Goal: Transaction & Acquisition: Purchase product/service

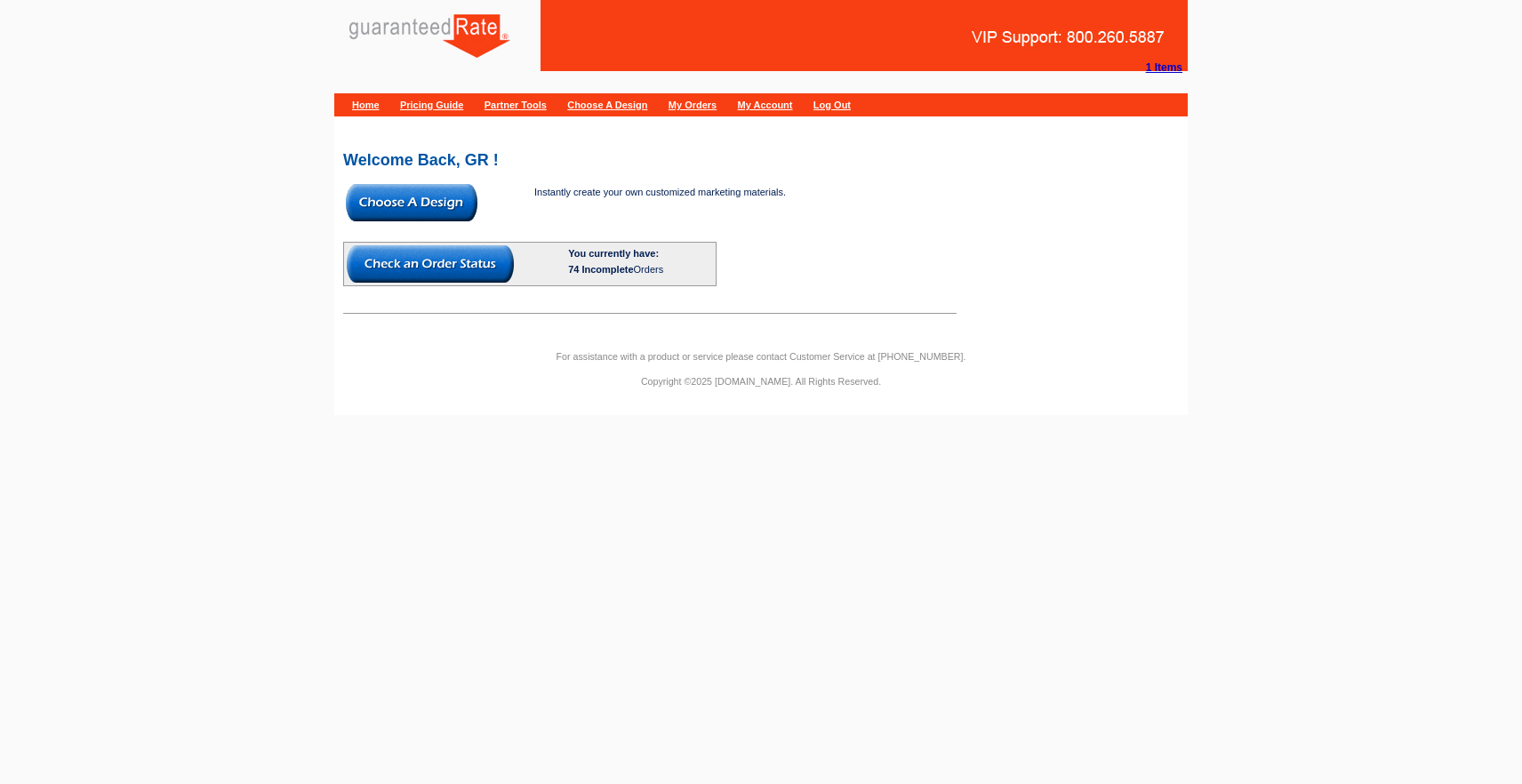
click at [437, 209] on img at bounding box center [412, 202] width 132 height 37
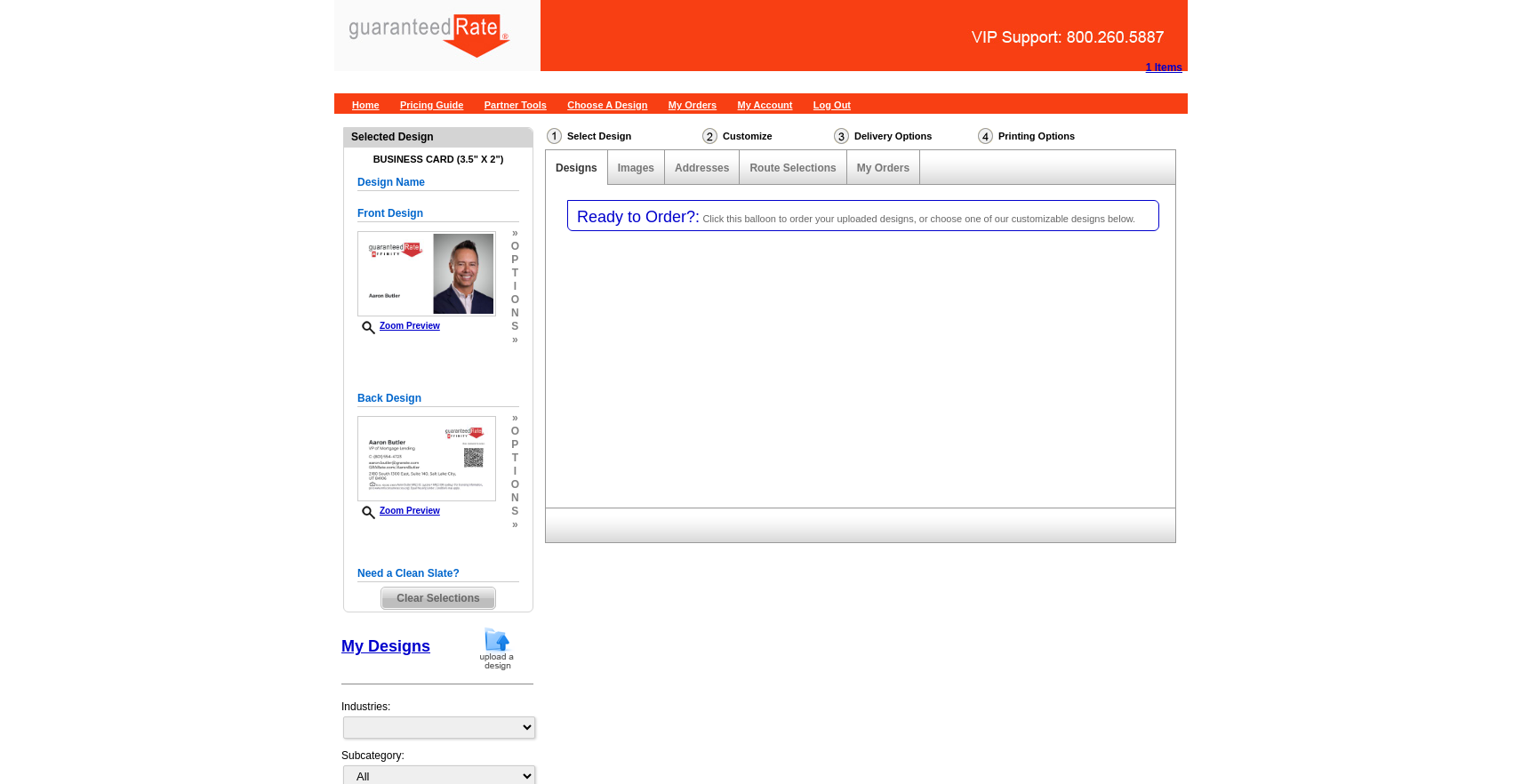
select select "3"
select select "5"
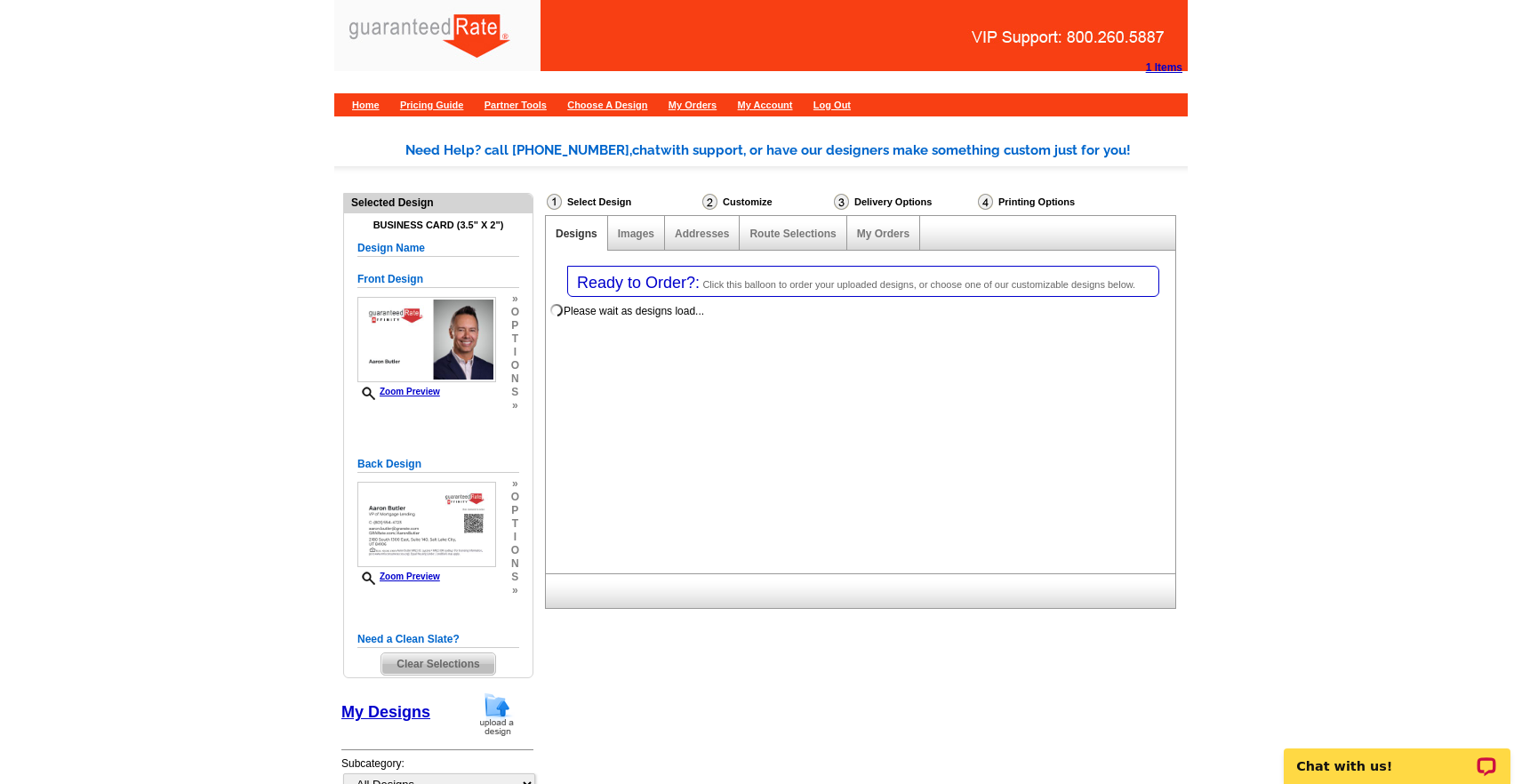
click at [426, 669] on span "Clear Selections" at bounding box center [438, 664] width 113 height 21
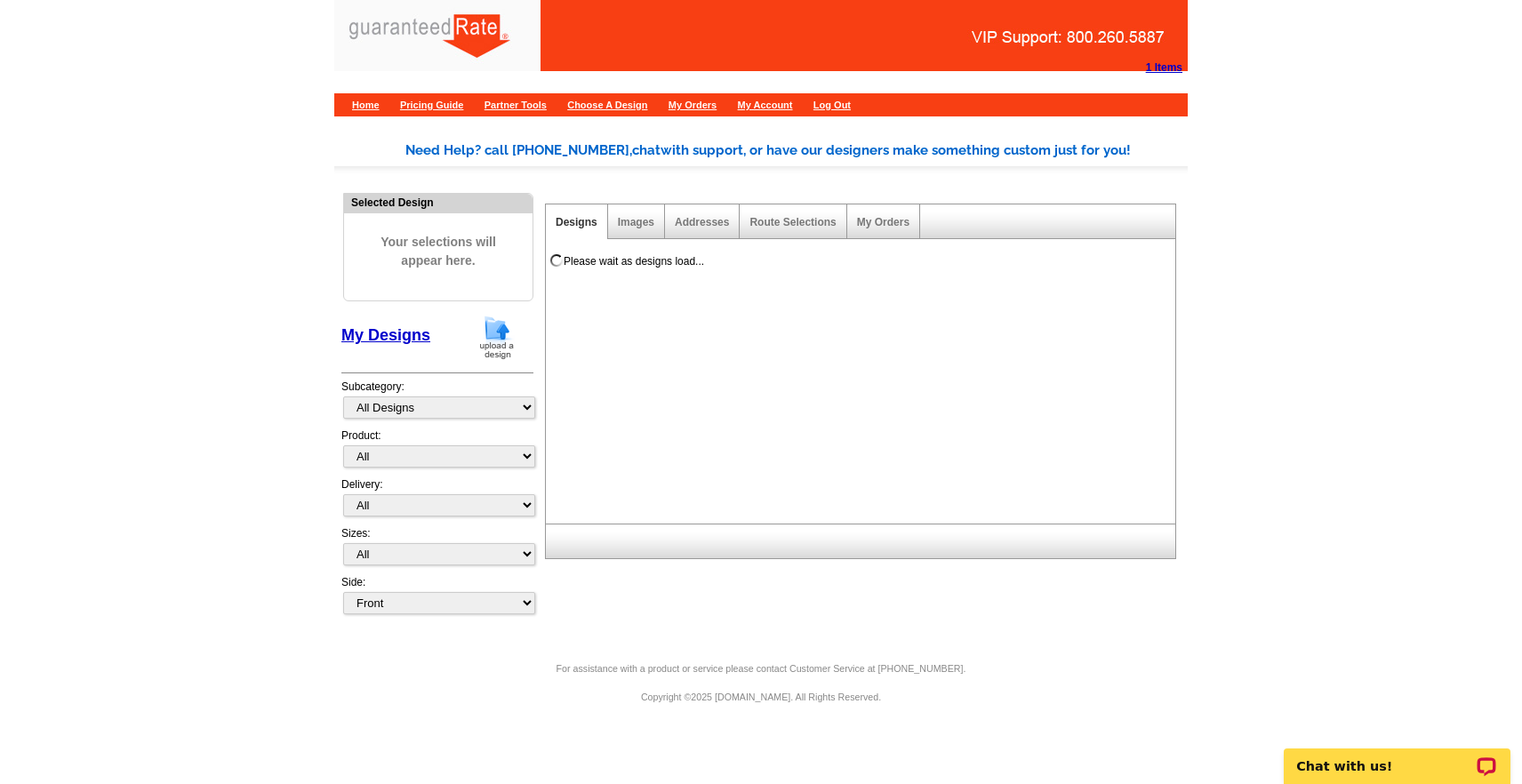
click at [498, 340] on img at bounding box center [497, 337] width 46 height 45
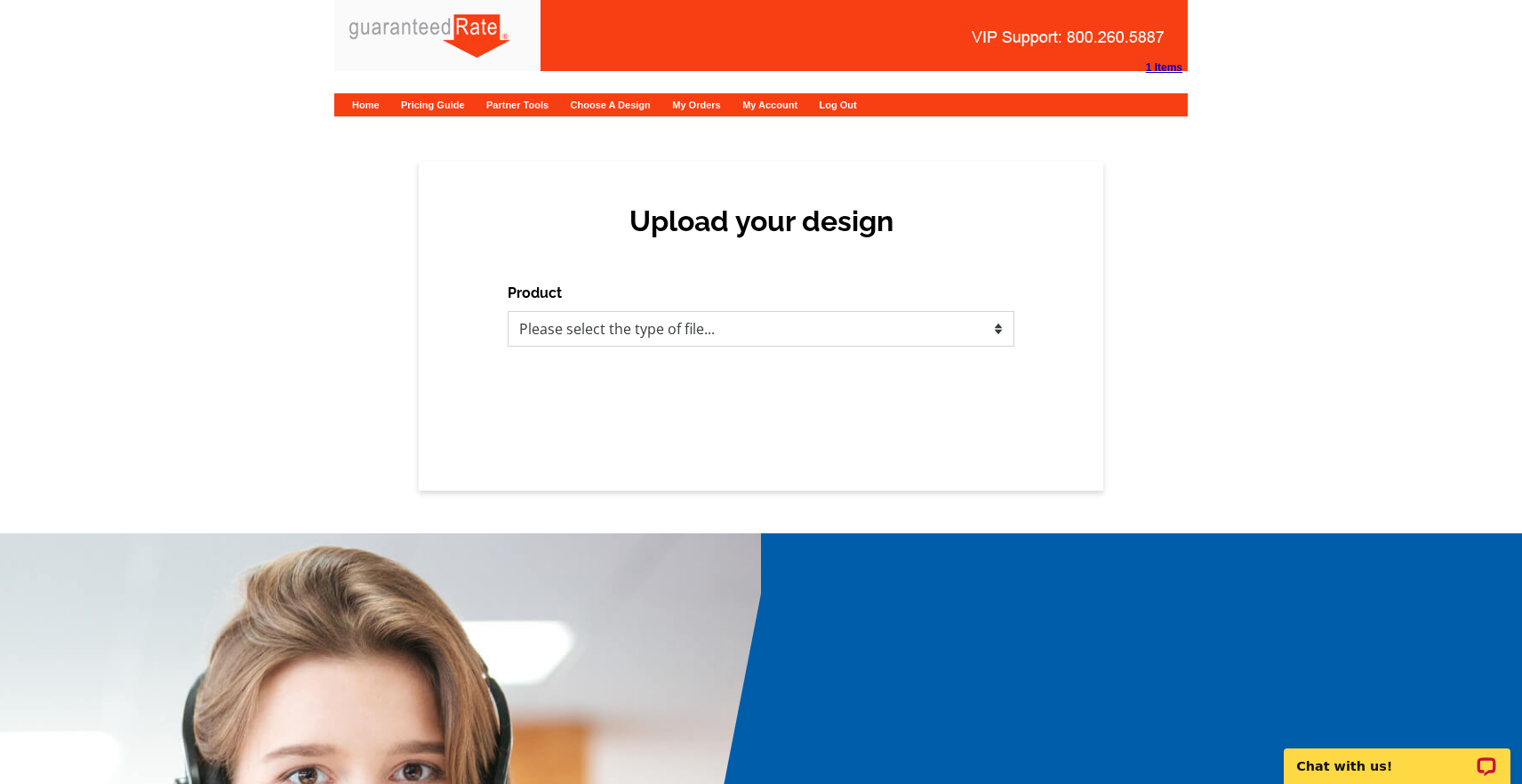
click at [712, 339] on select "Please select the type of file... Postcards Calendars Business Cards Letters an…" at bounding box center [761, 329] width 507 height 36
select select "3"
click at [508, 311] on select "Please select the type of file... Postcards Calendars Business Cards Letters an…" at bounding box center [761, 329] width 507 height 36
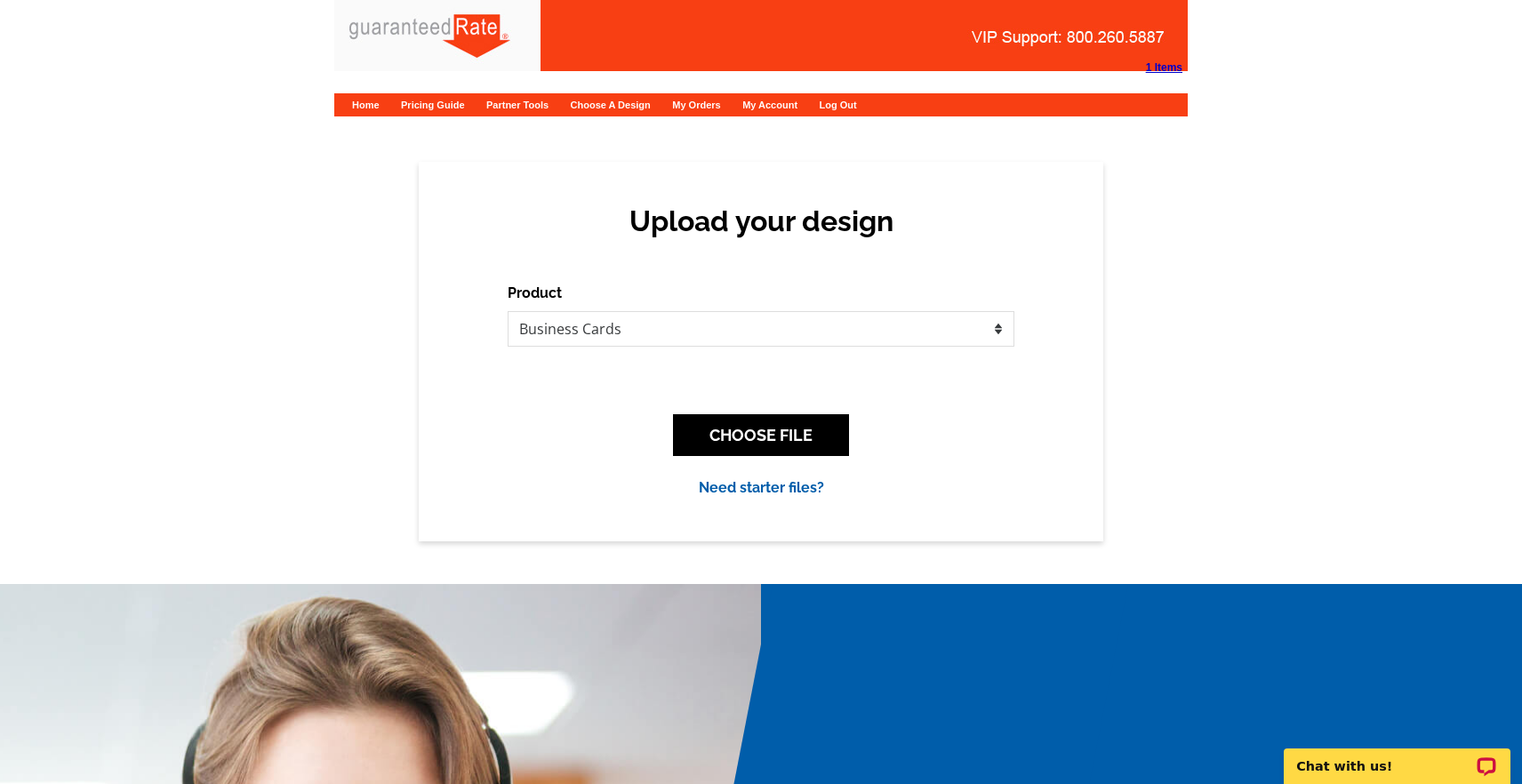
click at [729, 458] on div "CHOOSE FILE" at bounding box center [761, 435] width 507 height 70
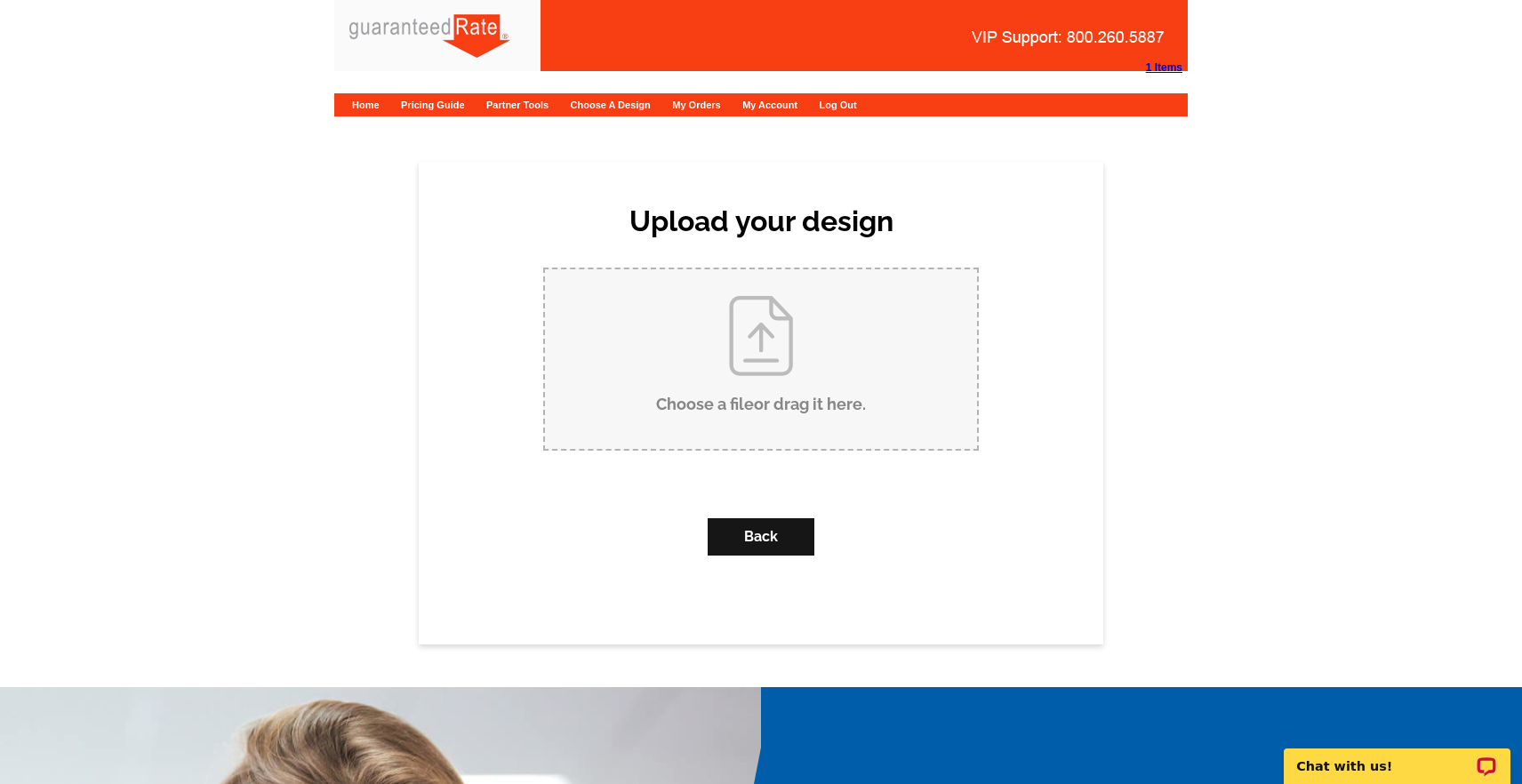
click at [739, 411] on input "Choose a file or drag it here ." at bounding box center [761, 359] width 432 height 179
type input "C:\fakepath\ClayJohnsonBC.pdf"
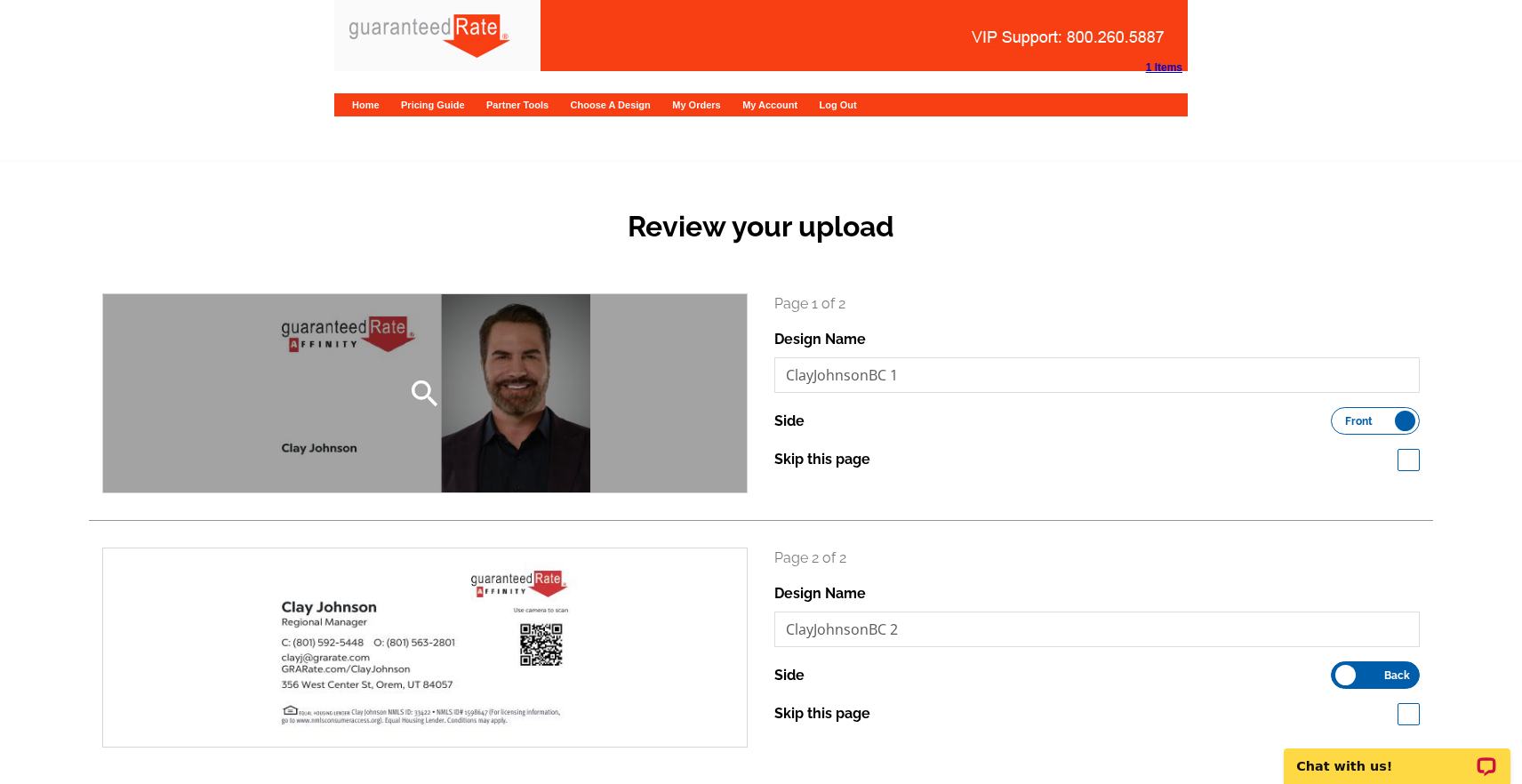
click at [438, 352] on div "search" at bounding box center [426, 393] width 644 height 198
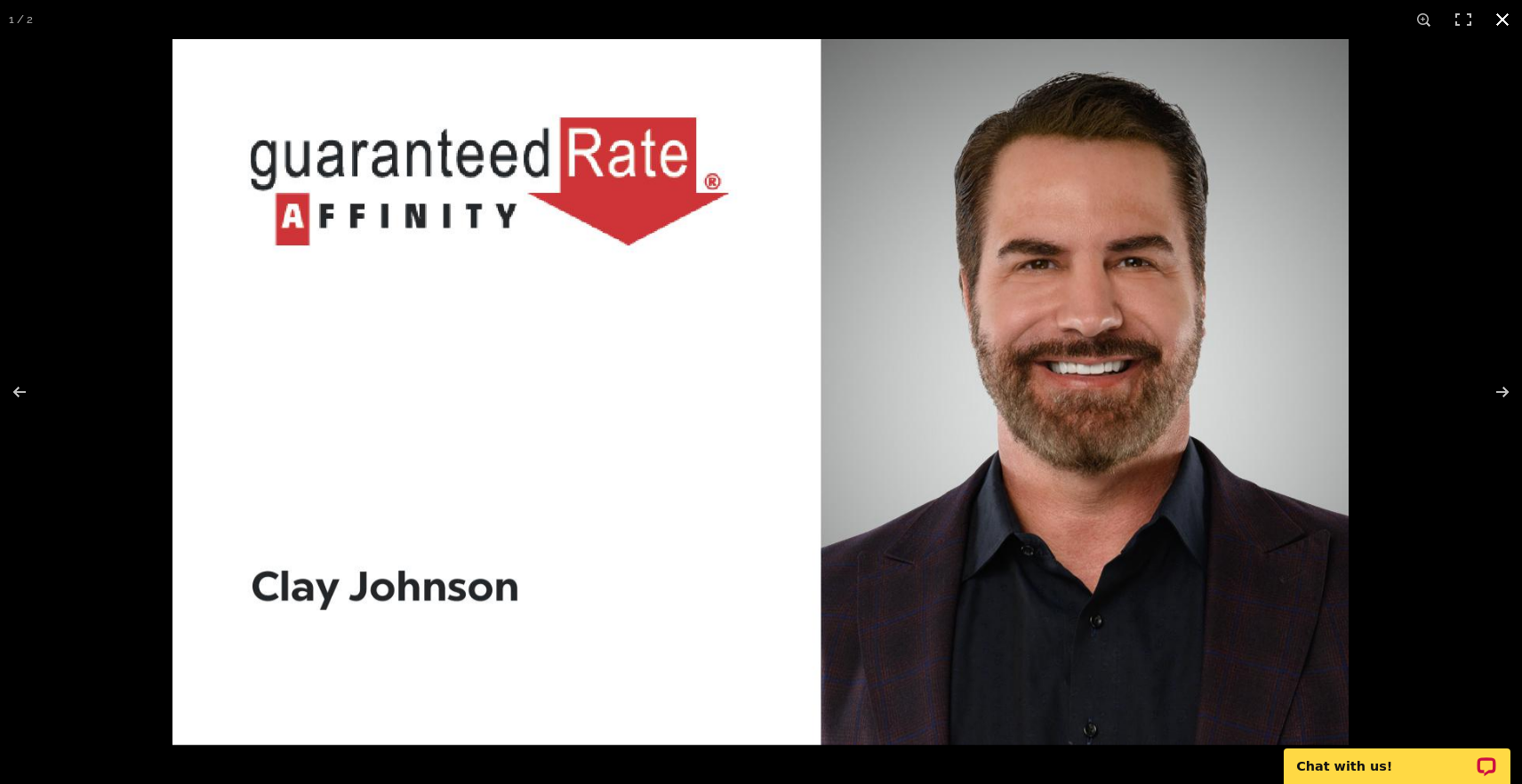
click at [102, 177] on div at bounding box center [761, 392] width 1522 height 784
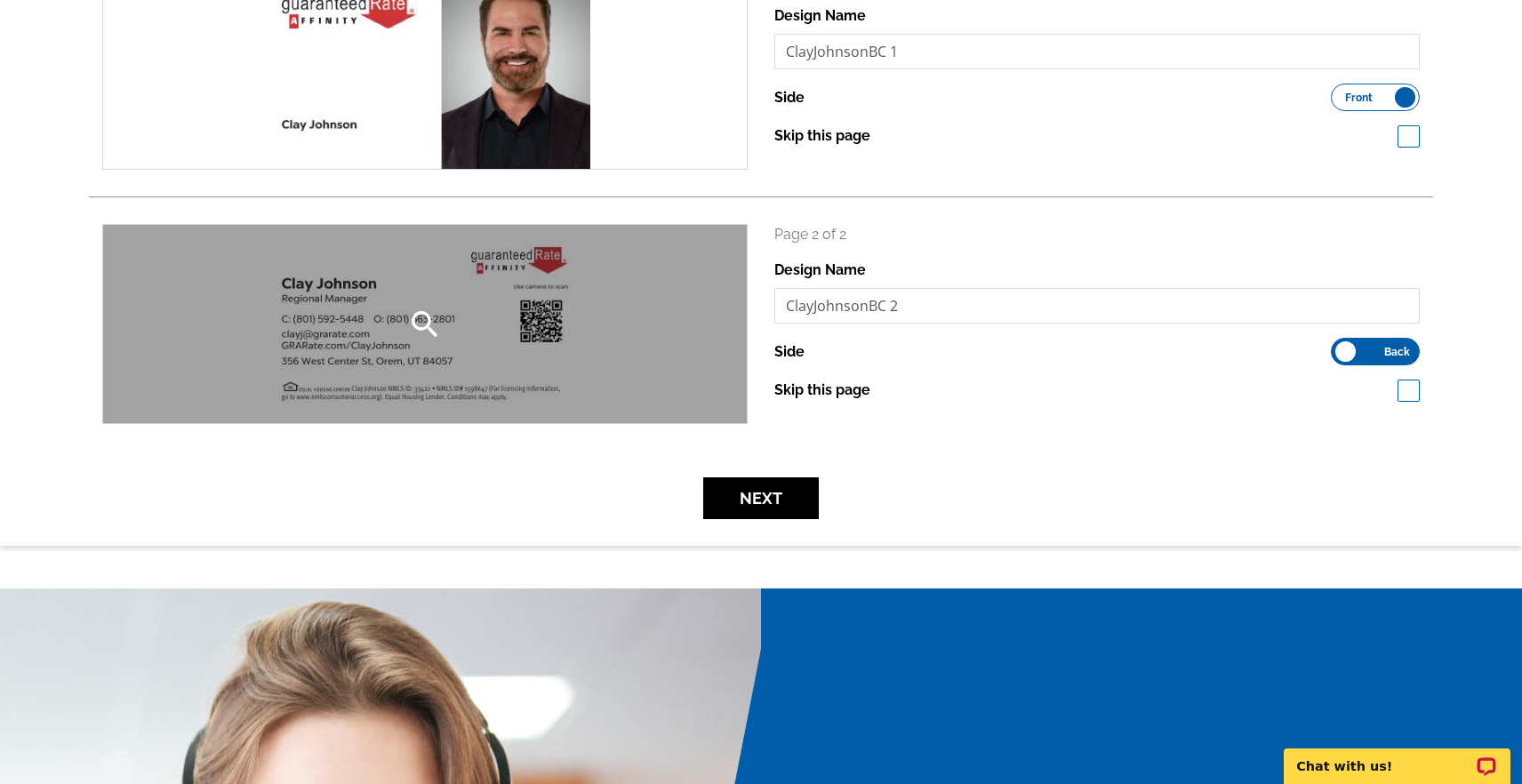
scroll to position [374, 0]
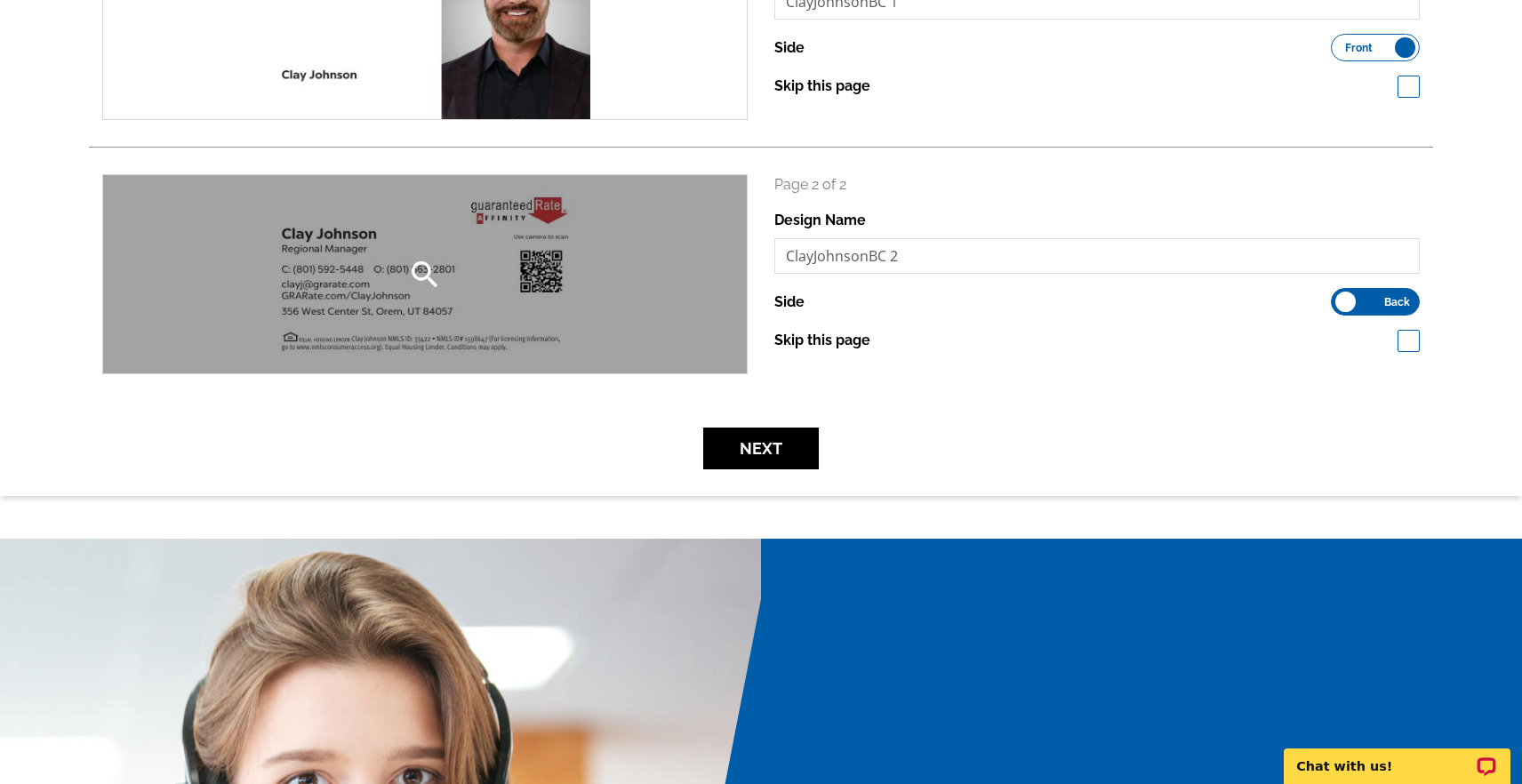
click at [486, 270] on div "search" at bounding box center [426, 274] width 644 height 198
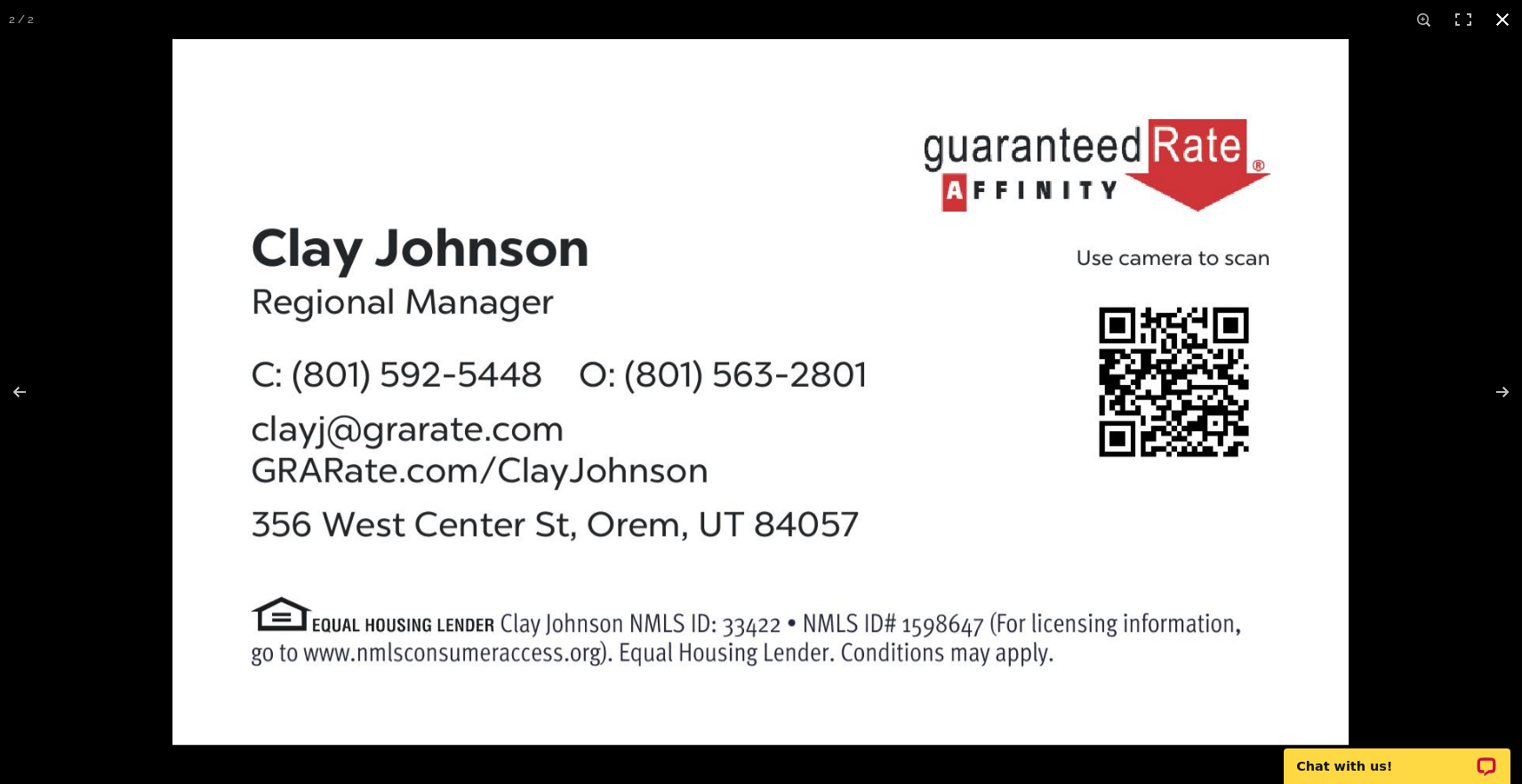
click at [1460, 235] on div at bounding box center [933, 431] width 1522 height 784
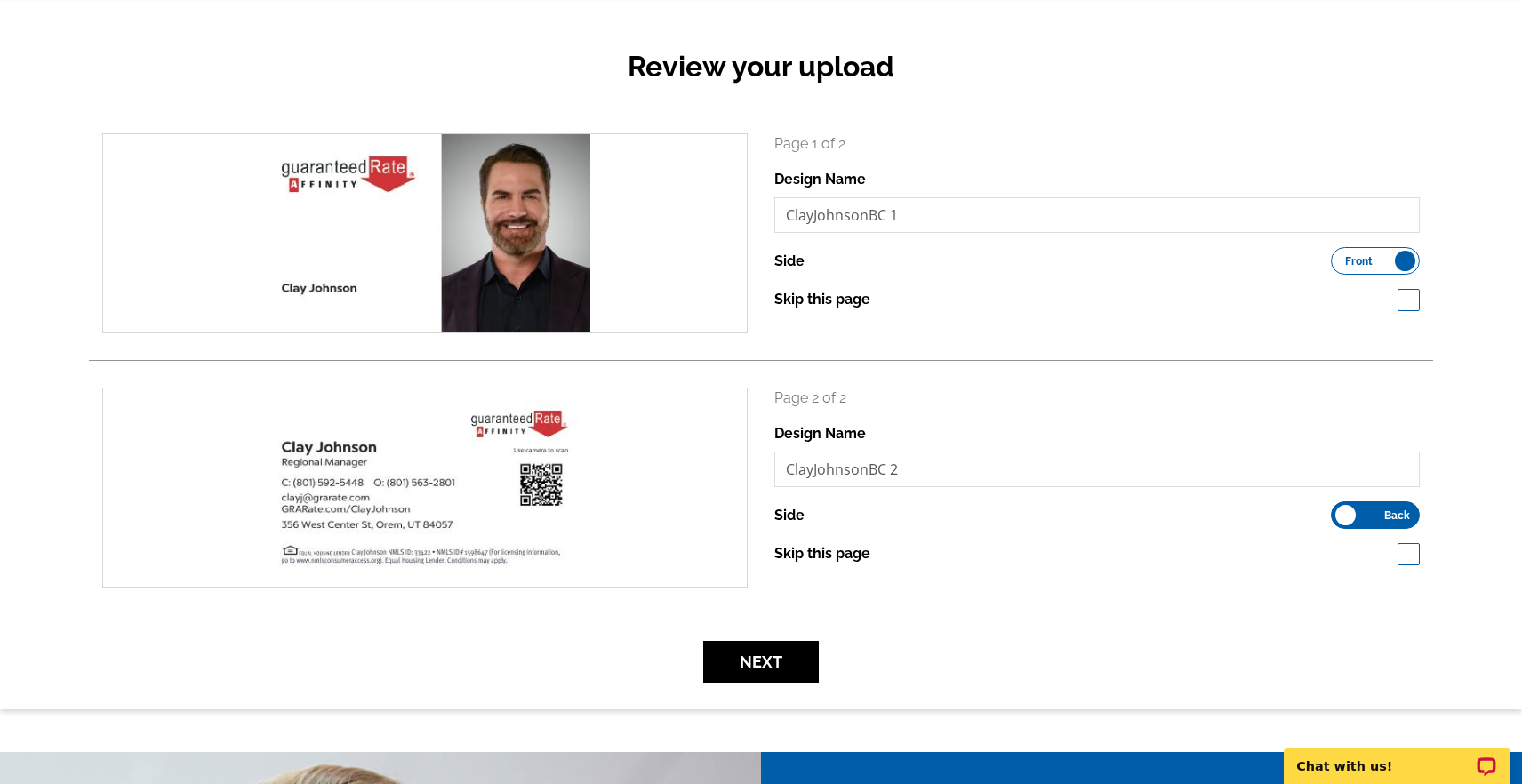
scroll to position [296, 0]
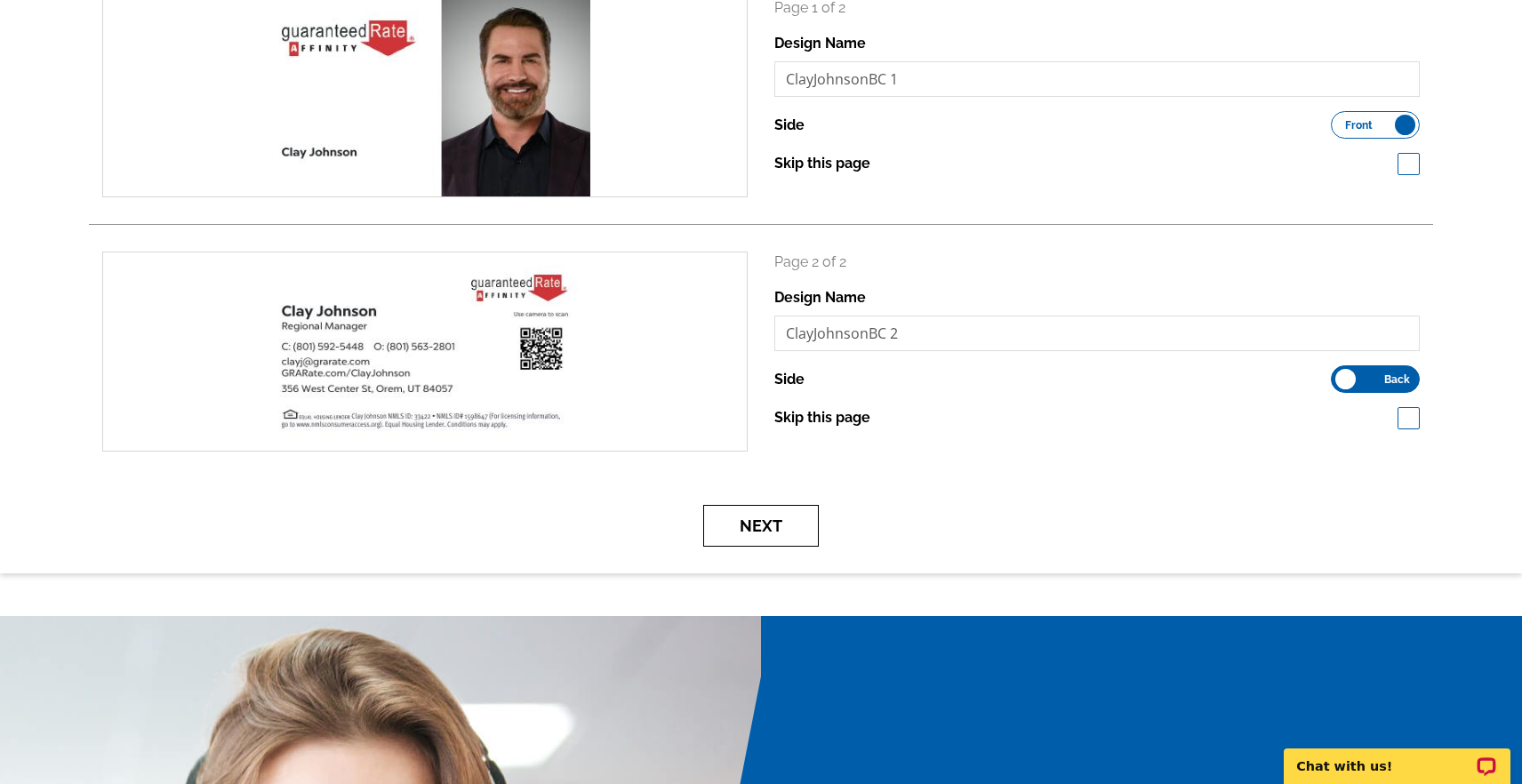
click at [782, 511] on button "Next" at bounding box center [761, 525] width 116 height 42
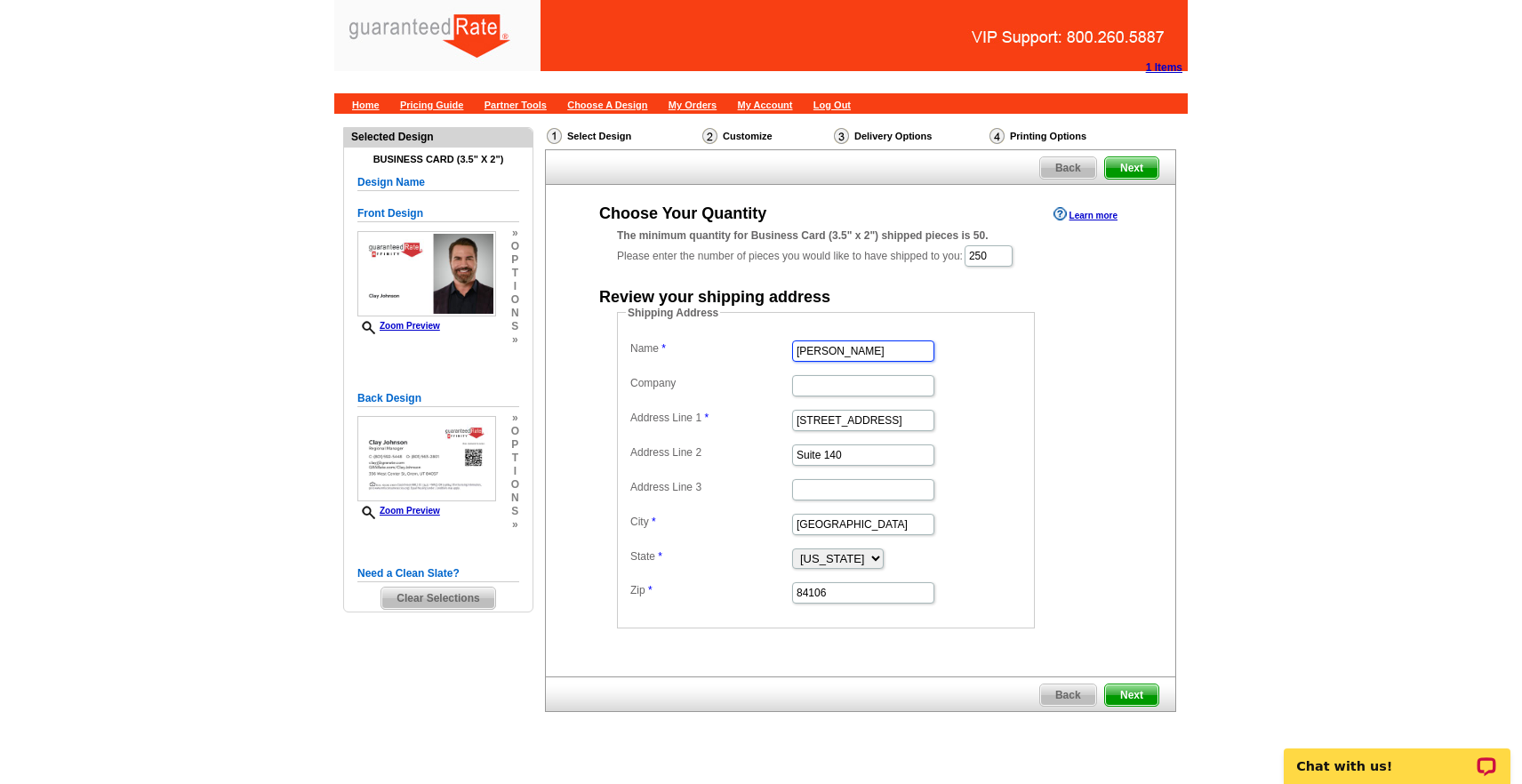
click at [857, 351] on input "[PERSON_NAME]" at bounding box center [863, 351] width 142 height 21
type input "Clay Johnson"
click at [842, 595] on input "84106" at bounding box center [863, 593] width 142 height 21
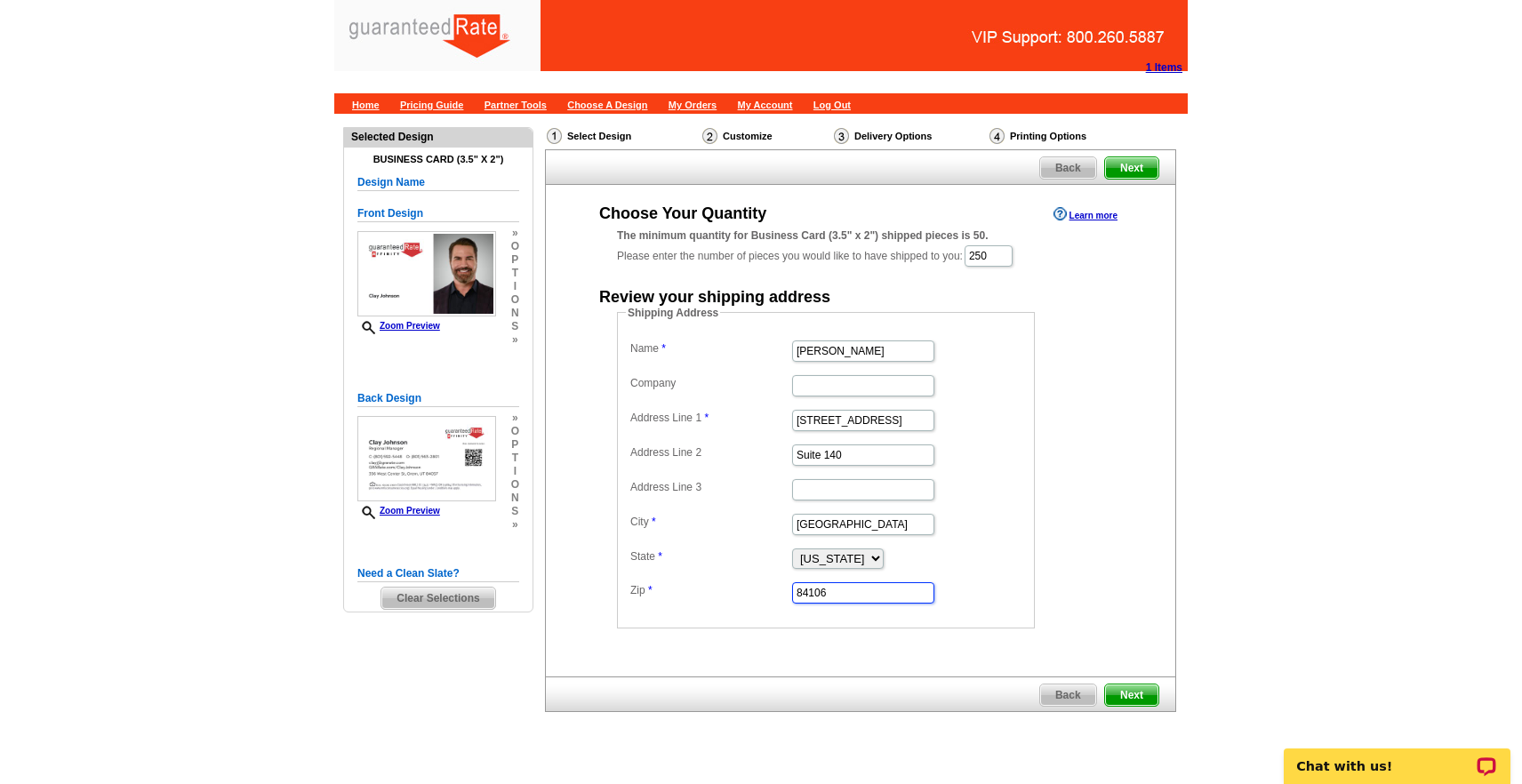
click at [842, 595] on input "84106" at bounding box center [863, 593] width 142 height 21
click at [879, 527] on input "Salt Lake City" at bounding box center [863, 524] width 142 height 21
type input "Salt Lake"
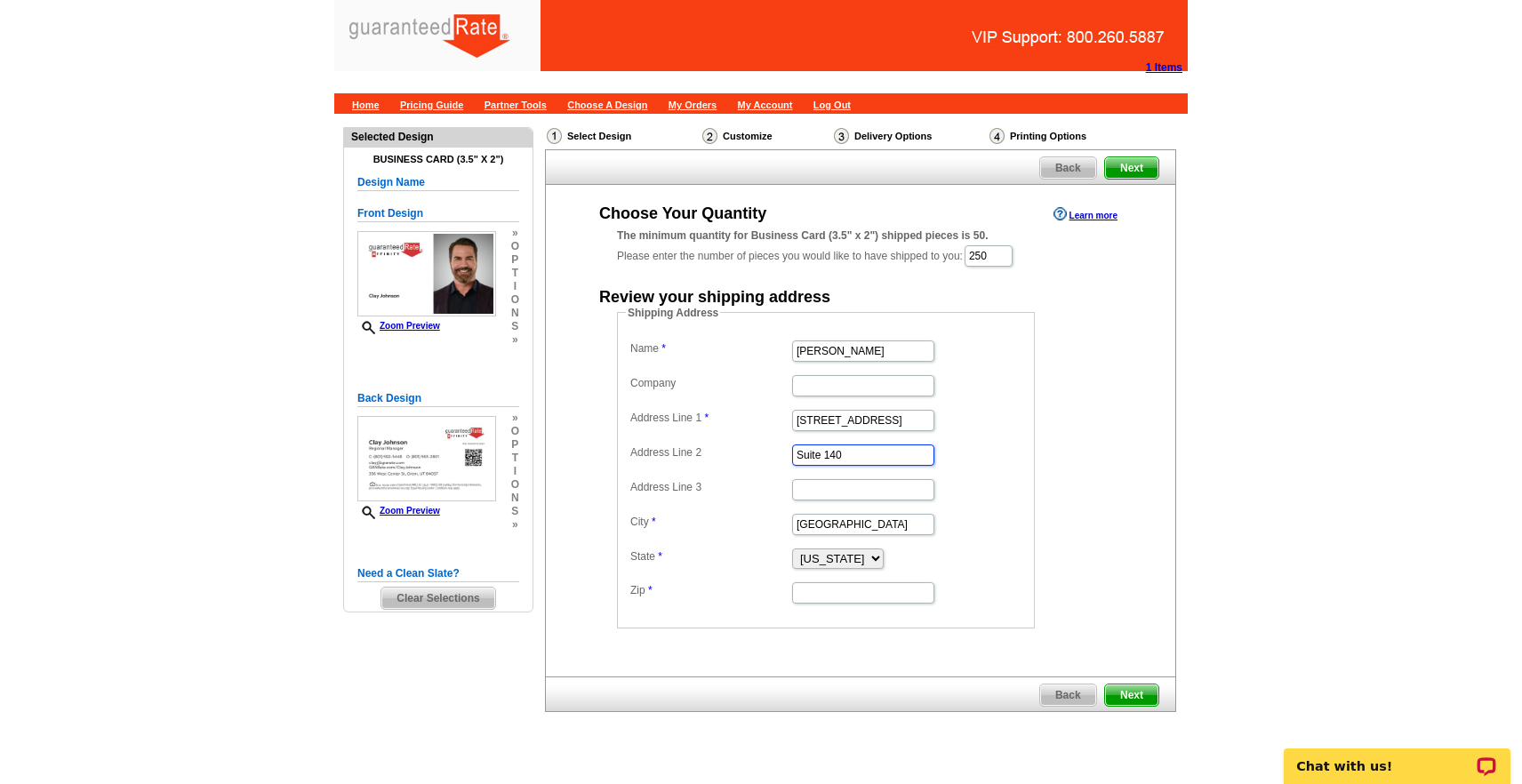
click at [837, 451] on input "Suite 140" at bounding box center [863, 455] width 142 height 21
click at [881, 417] on input "[STREET_ADDRESS]" at bounding box center [863, 421] width 142 height 21
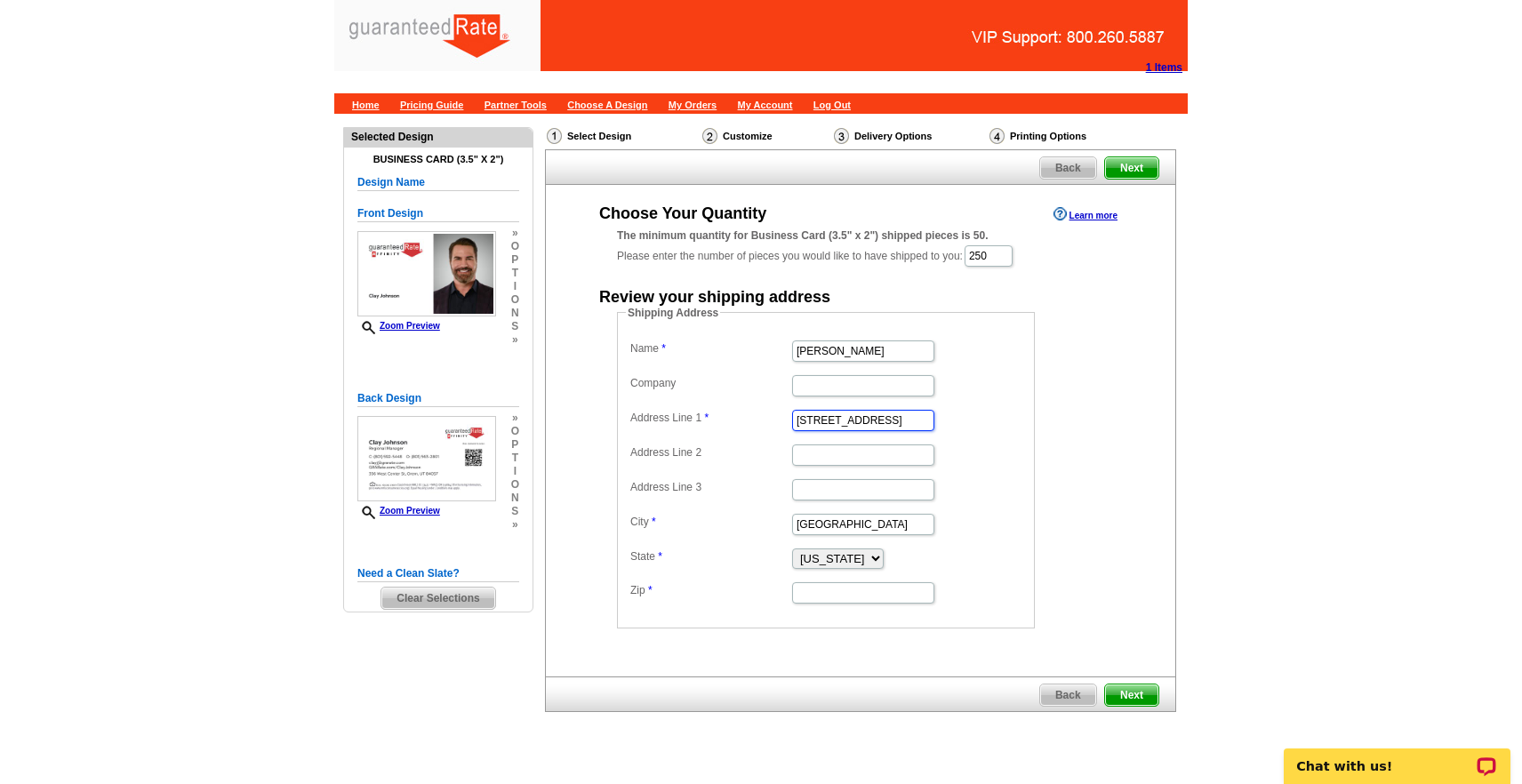
click at [881, 417] on input "[STREET_ADDRESS]" at bounding box center [863, 421] width 142 height 21
click at [836, 511] on dd "Salt Lake" at bounding box center [826, 523] width 401 height 28
click at [836, 517] on input "Salt Lake" at bounding box center [863, 524] width 142 height 21
click at [840, 521] on input "Salt Lake" at bounding box center [863, 524] width 142 height 21
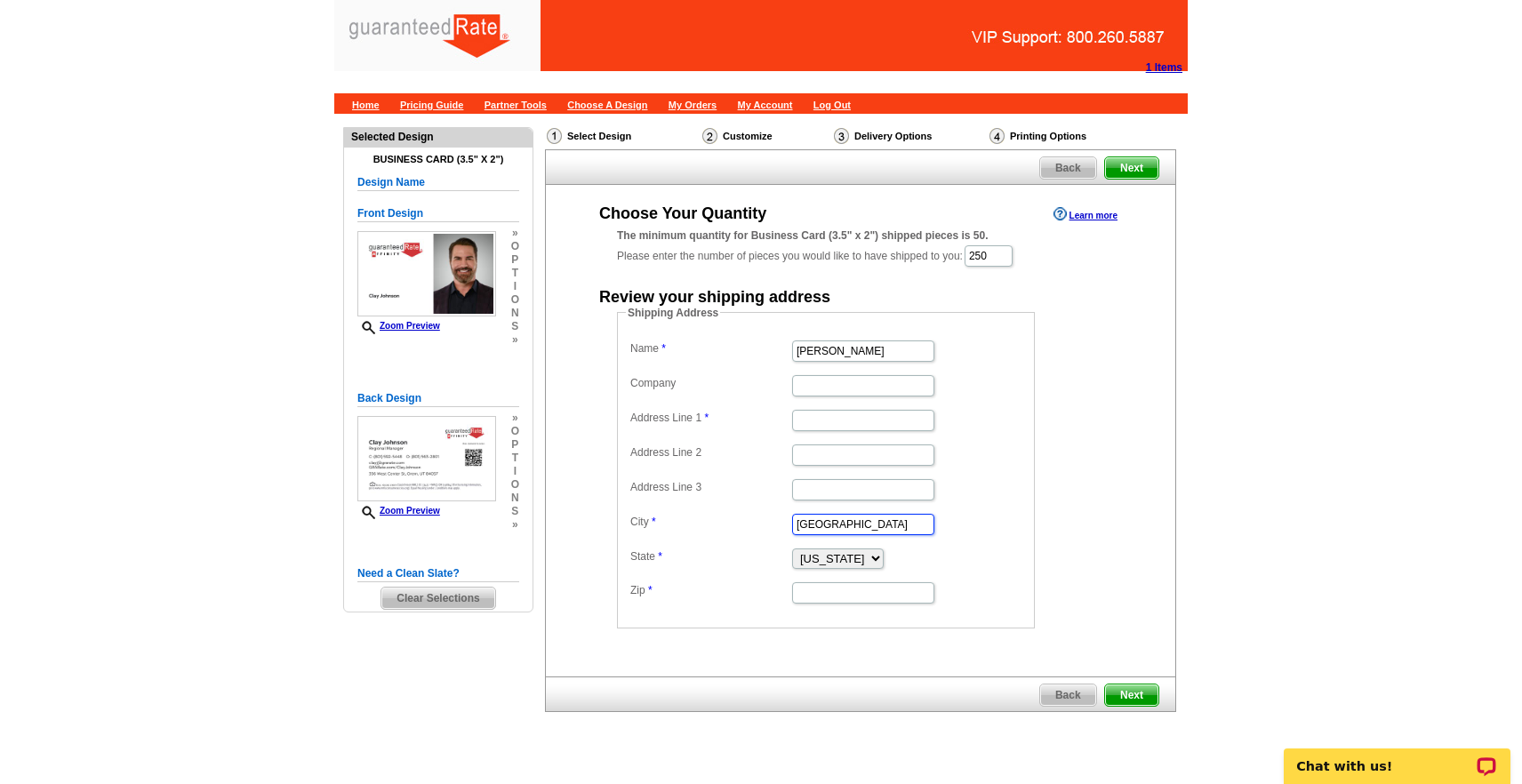
click at [840, 521] on input "Salt Lake" at bounding box center [863, 524] width 142 height 21
type input "S"
click at [843, 414] on input "Address Line 1" at bounding box center [863, 421] width 142 height 21
click at [869, 420] on input "356 W Center street" at bounding box center [863, 421] width 142 height 21
type input "356 W Center Street"
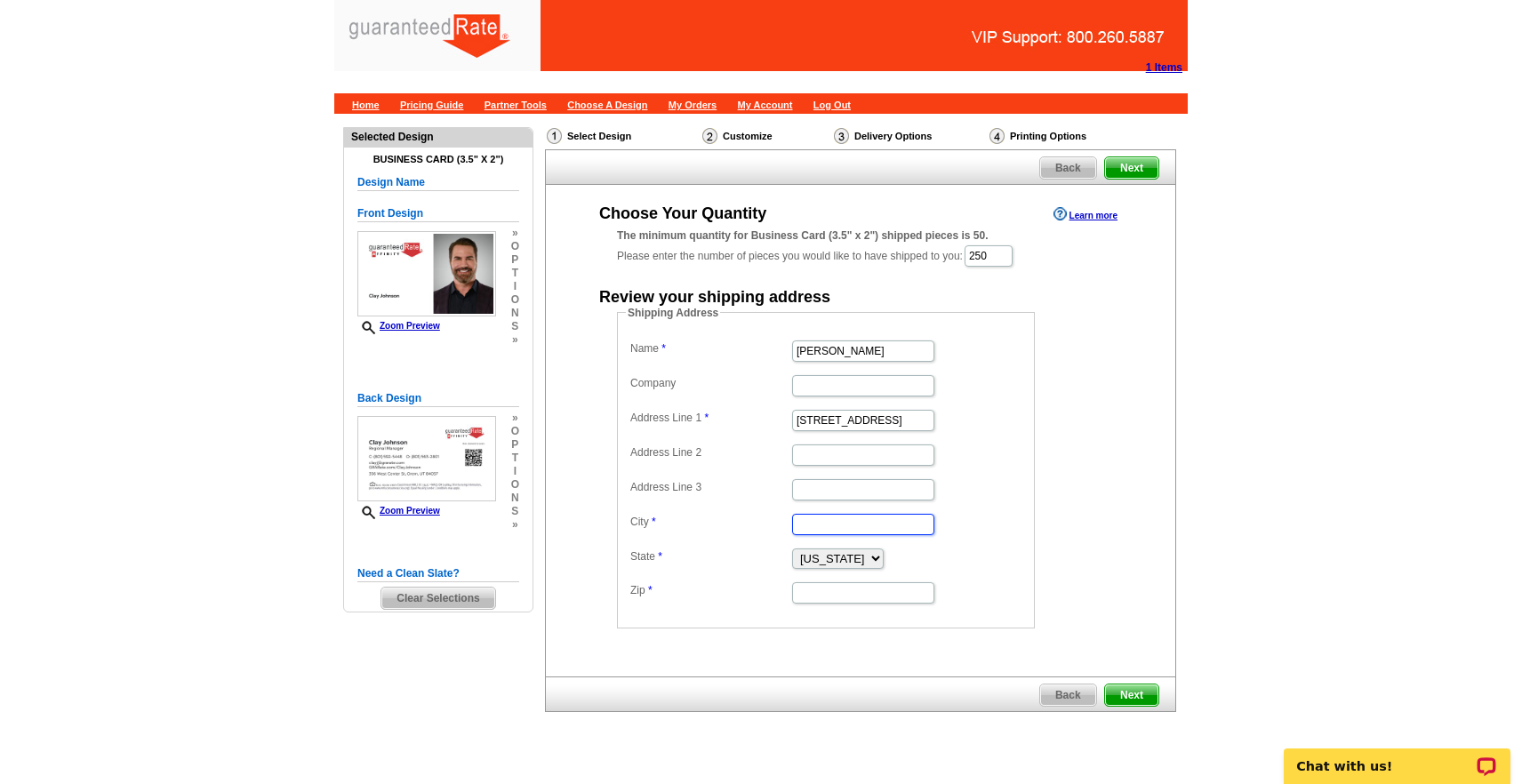
click at [825, 518] on input "City" at bounding box center [863, 524] width 142 height 21
type input "Orem"
click at [833, 602] on input "Zip" at bounding box center [863, 593] width 142 height 21
type input "84057"
click at [1078, 594] on dd "Shipping Address Name Clay Johnson Company Address Line 1 356 W Center Street A…" at bounding box center [854, 466] width 473 height 324
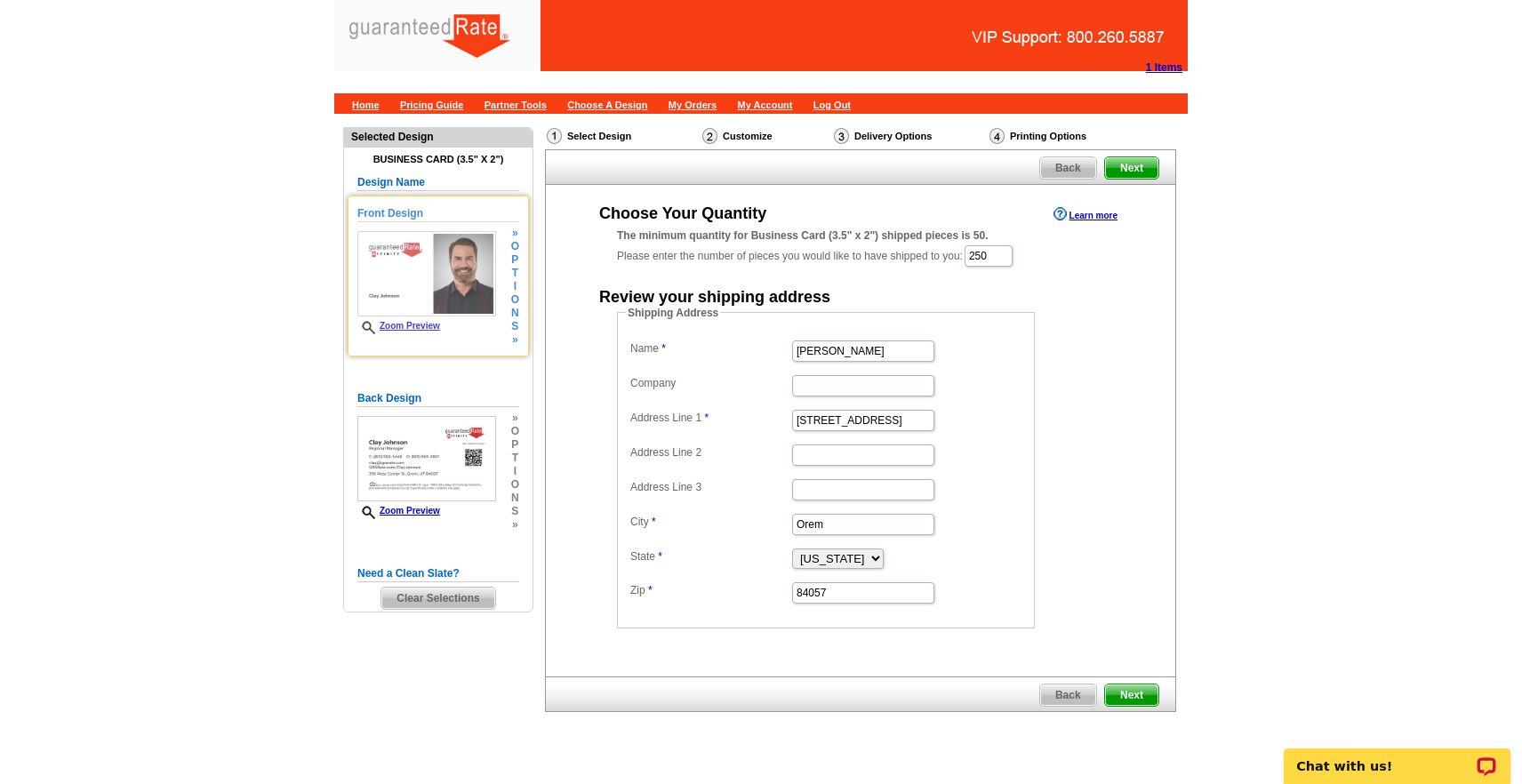
click at [451, 268] on img at bounding box center [426, 274] width 138 height 86
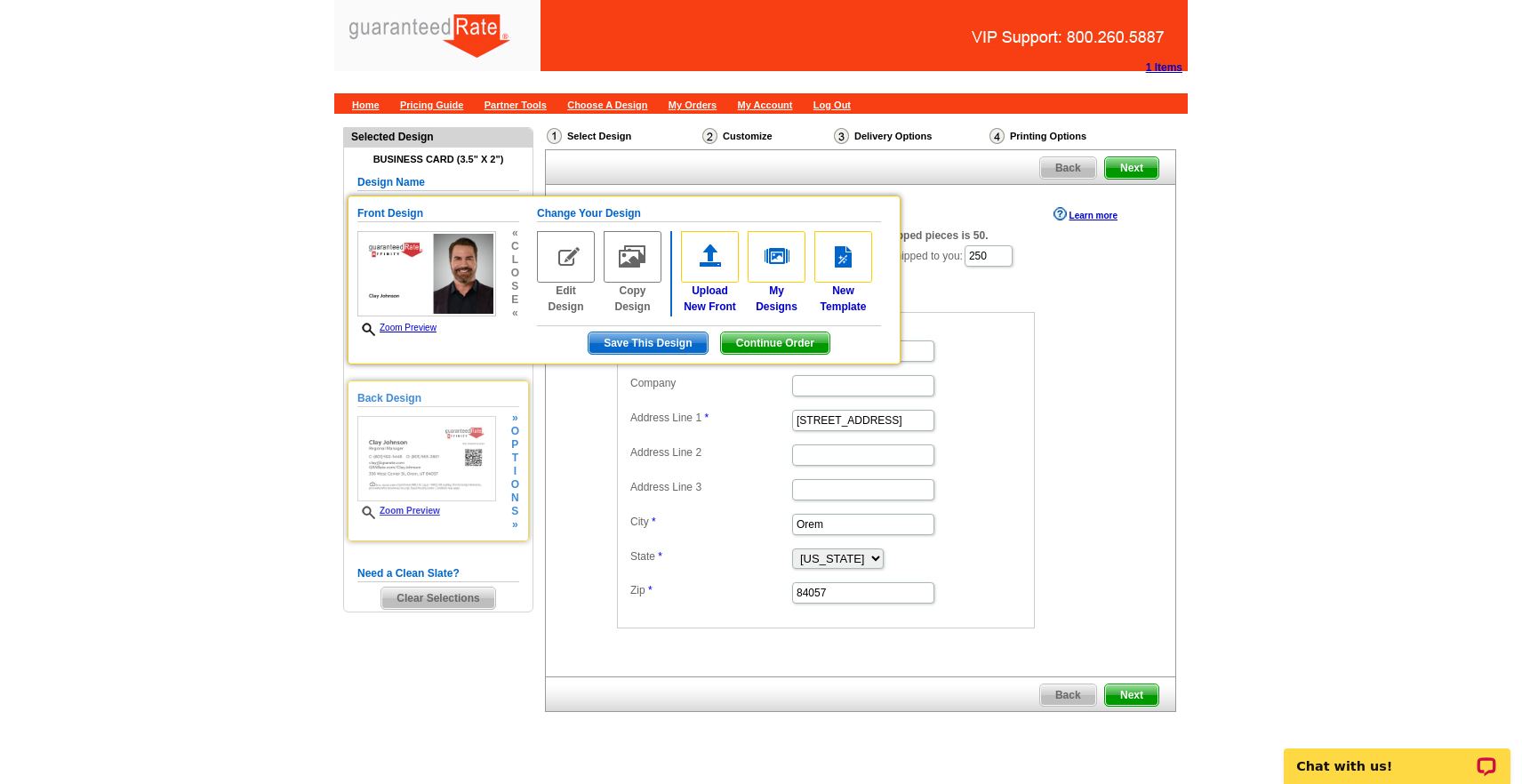
click at [441, 452] on img at bounding box center [426, 458] width 138 height 86
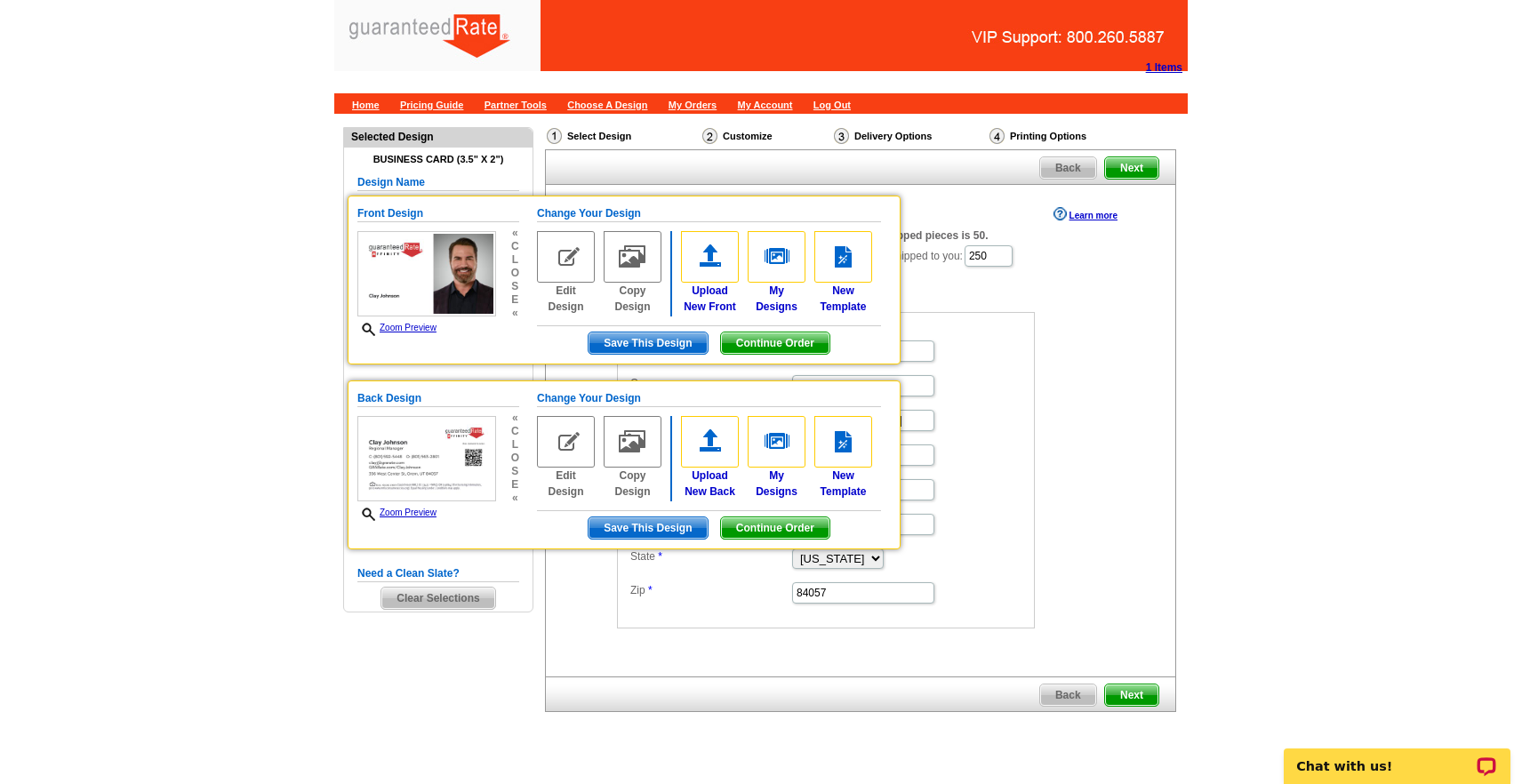
click at [227, 661] on main "Need Help? call 800-260-5887, chat with support, or have our designers make som…" at bounding box center [761, 459] width 1522 height 690
click at [1177, 359] on div "Select Design Customize Delivery Options Printing Options Back Next Choose Your…" at bounding box center [860, 428] width 639 height 610
click at [1177, 361] on div "Select Design Customize Delivery Options Printing Options Back Next Choose Your…" at bounding box center [860, 428] width 639 height 610
click at [1245, 431] on main "Need Help? call 800-260-5887, chat with support, or have our designers make som…" at bounding box center [761, 459] width 1522 height 690
click at [770, 523] on span "Continue Order" at bounding box center [775, 528] width 109 height 21
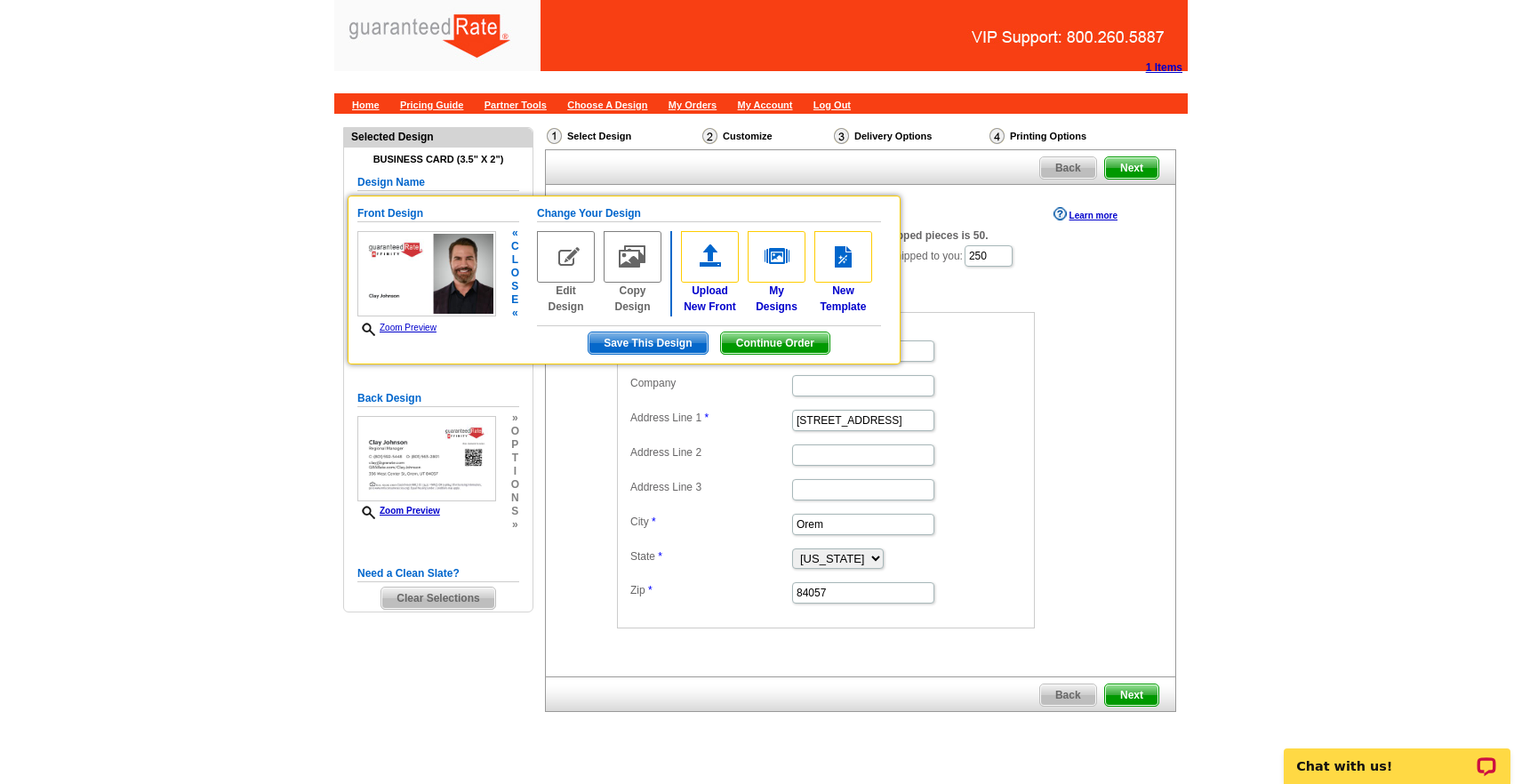
click at [794, 342] on span "Continue Order" at bounding box center [775, 343] width 109 height 21
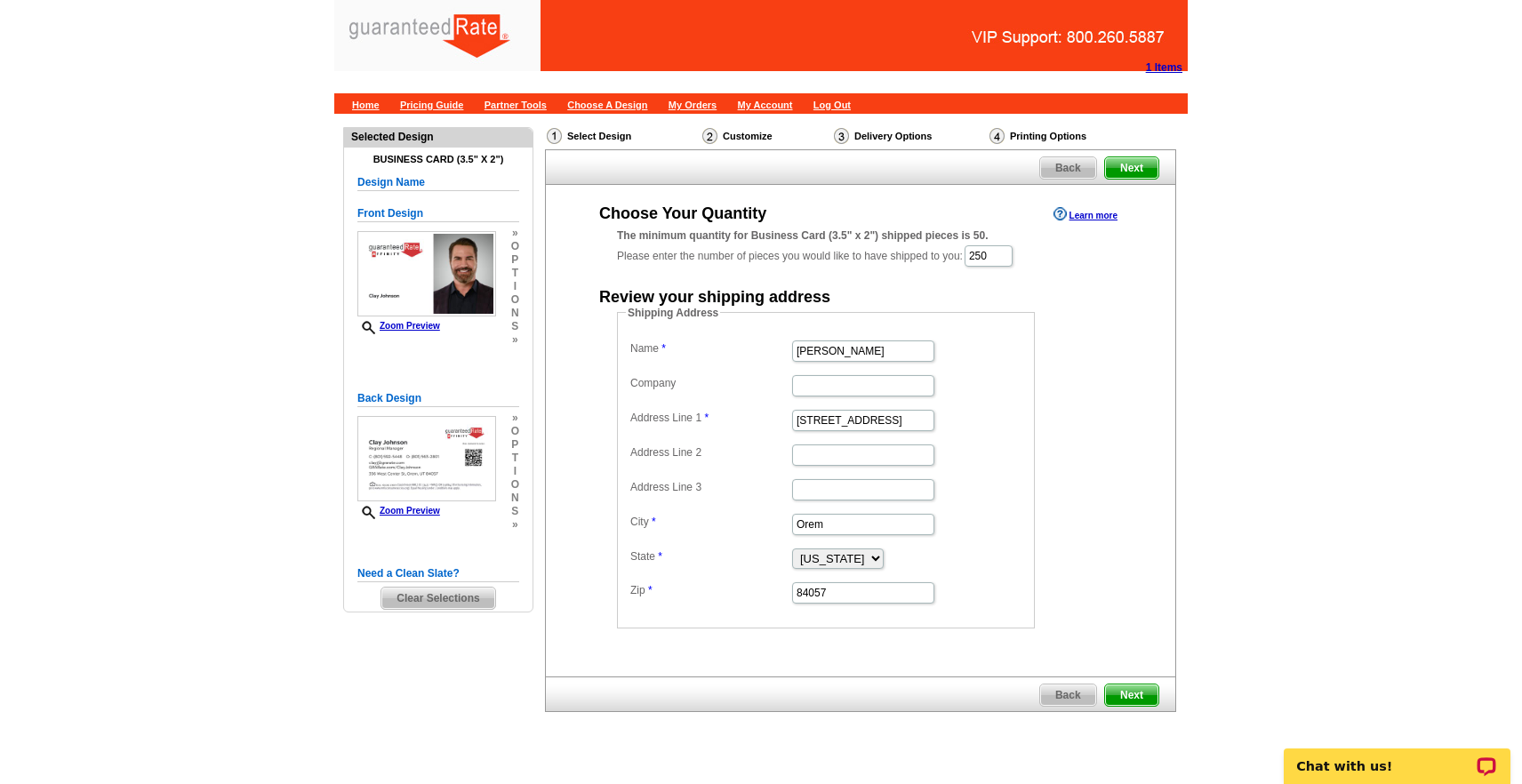
click at [1022, 412] on dd "356 W Center Street" at bounding box center [826, 419] width 401 height 28
click at [1133, 693] on span "Next" at bounding box center [1132, 696] width 54 height 21
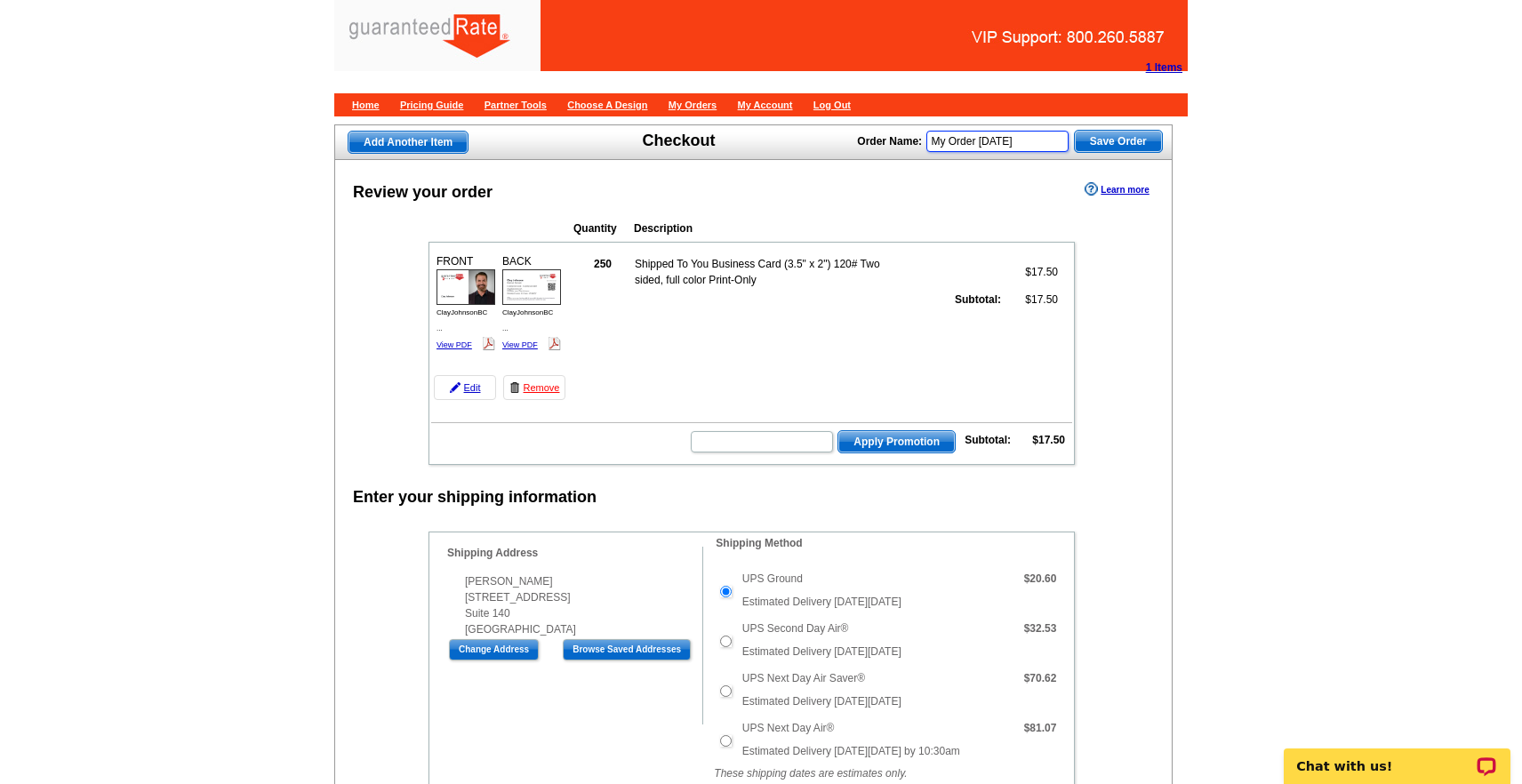
click at [1005, 141] on input "My Order 2025-08-27" at bounding box center [997, 142] width 142 height 21
click at [1005, 141] on input "My Order [DATE]" at bounding box center [997, 142] width 142 height 21
type input "ClayJohnsonBusinessCards"
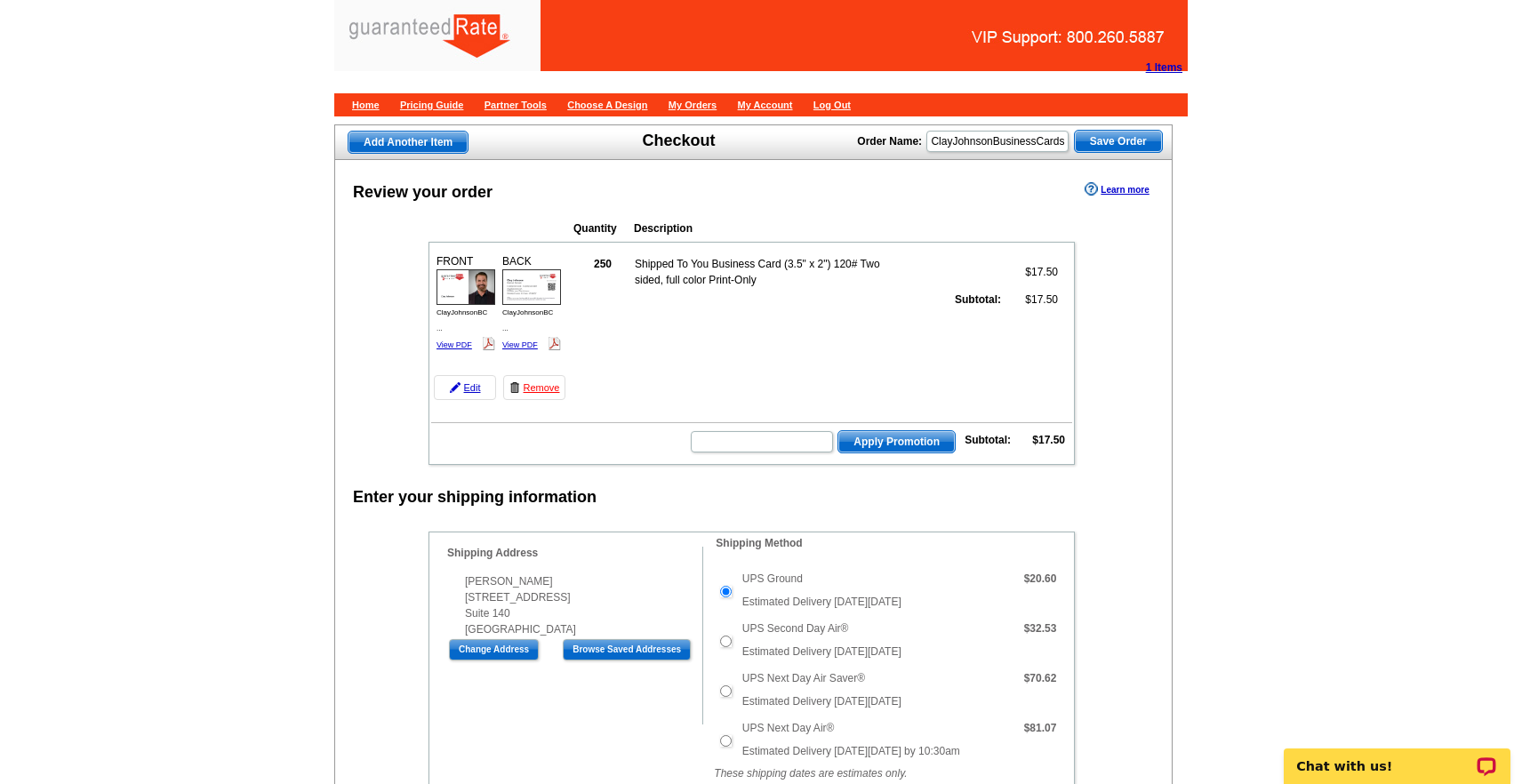
scroll to position [0, 0]
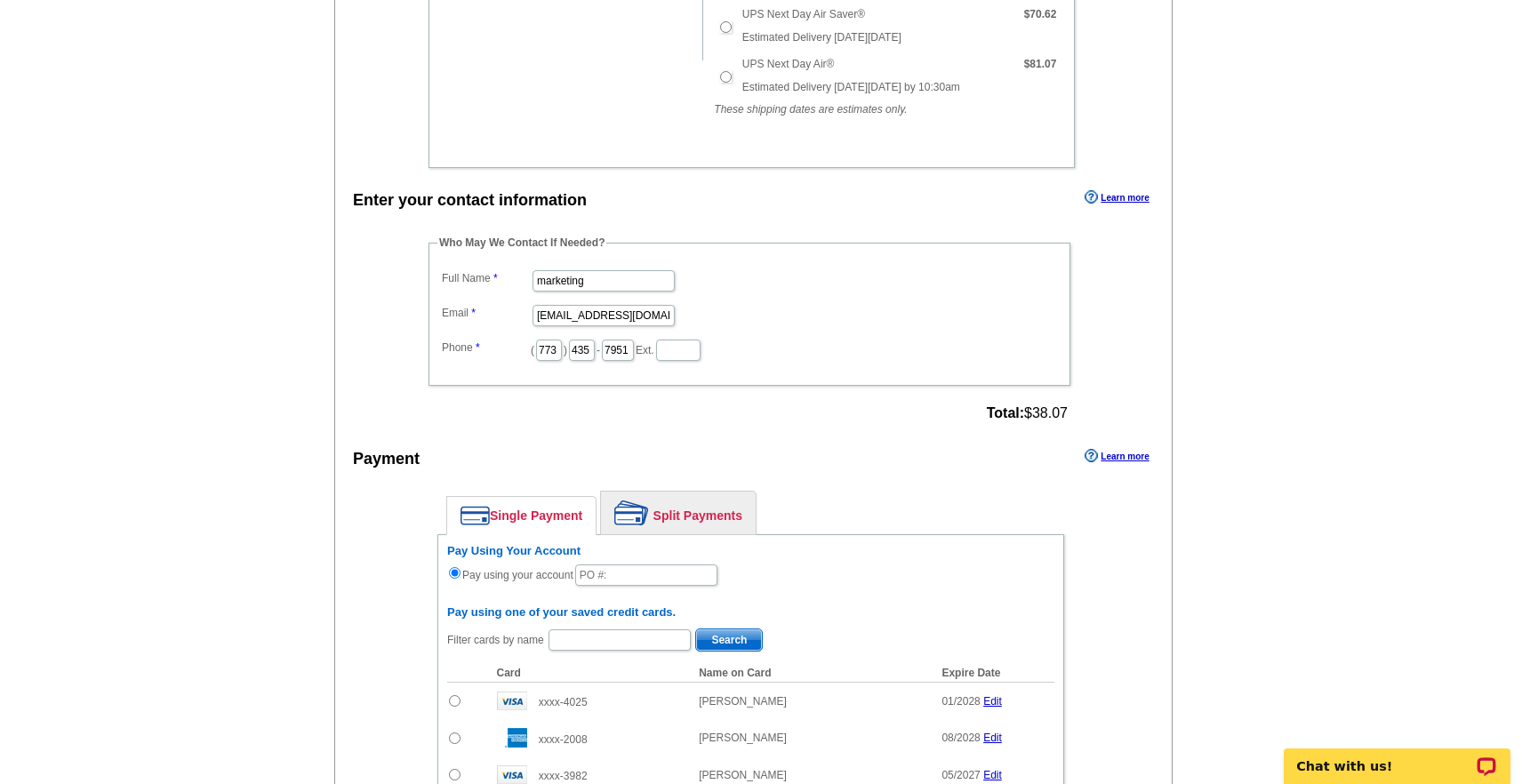
scroll to position [672, 0]
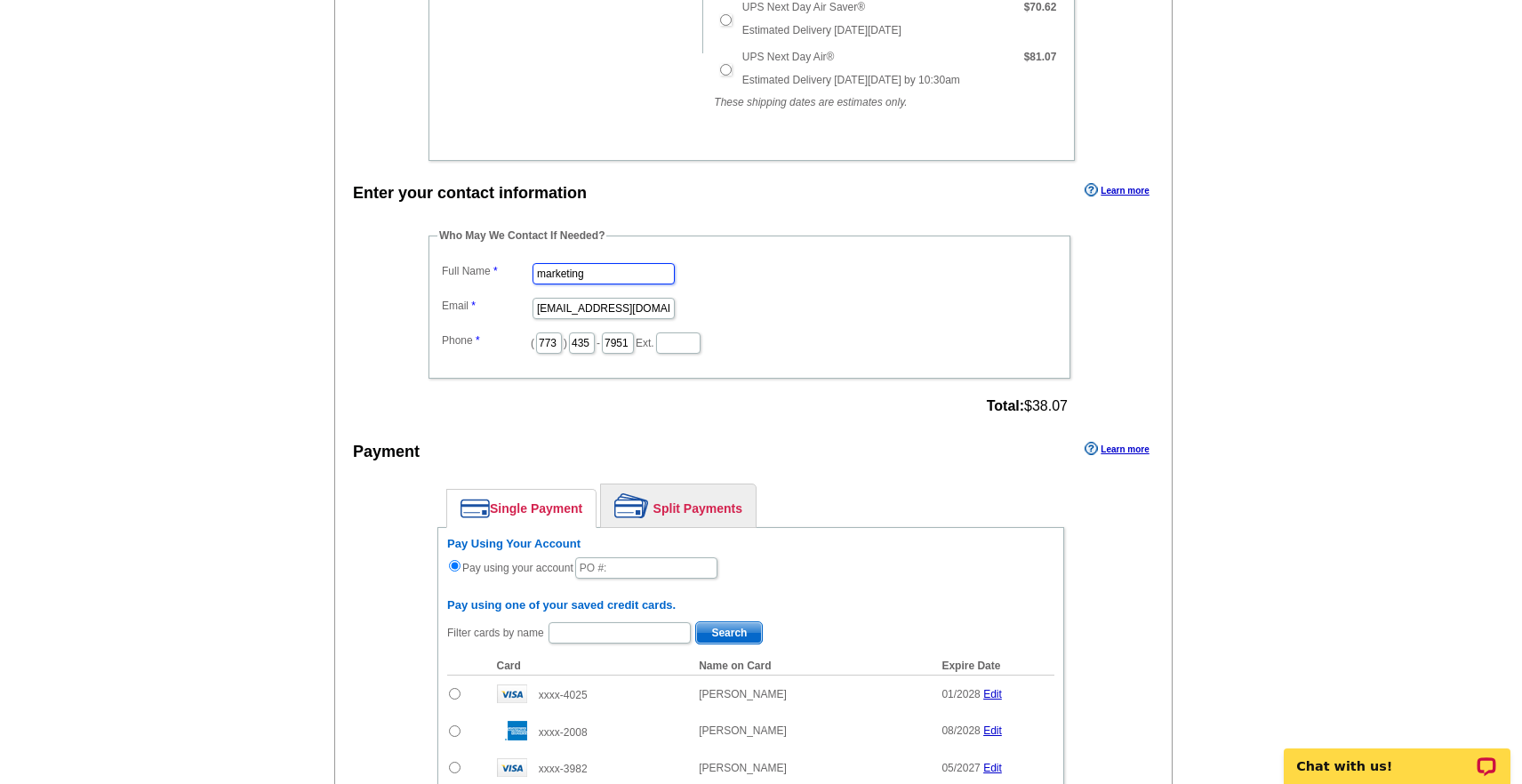
click at [611, 268] on input "marketing" at bounding box center [603, 274] width 142 height 21
type input "[PERSON_NAME]"
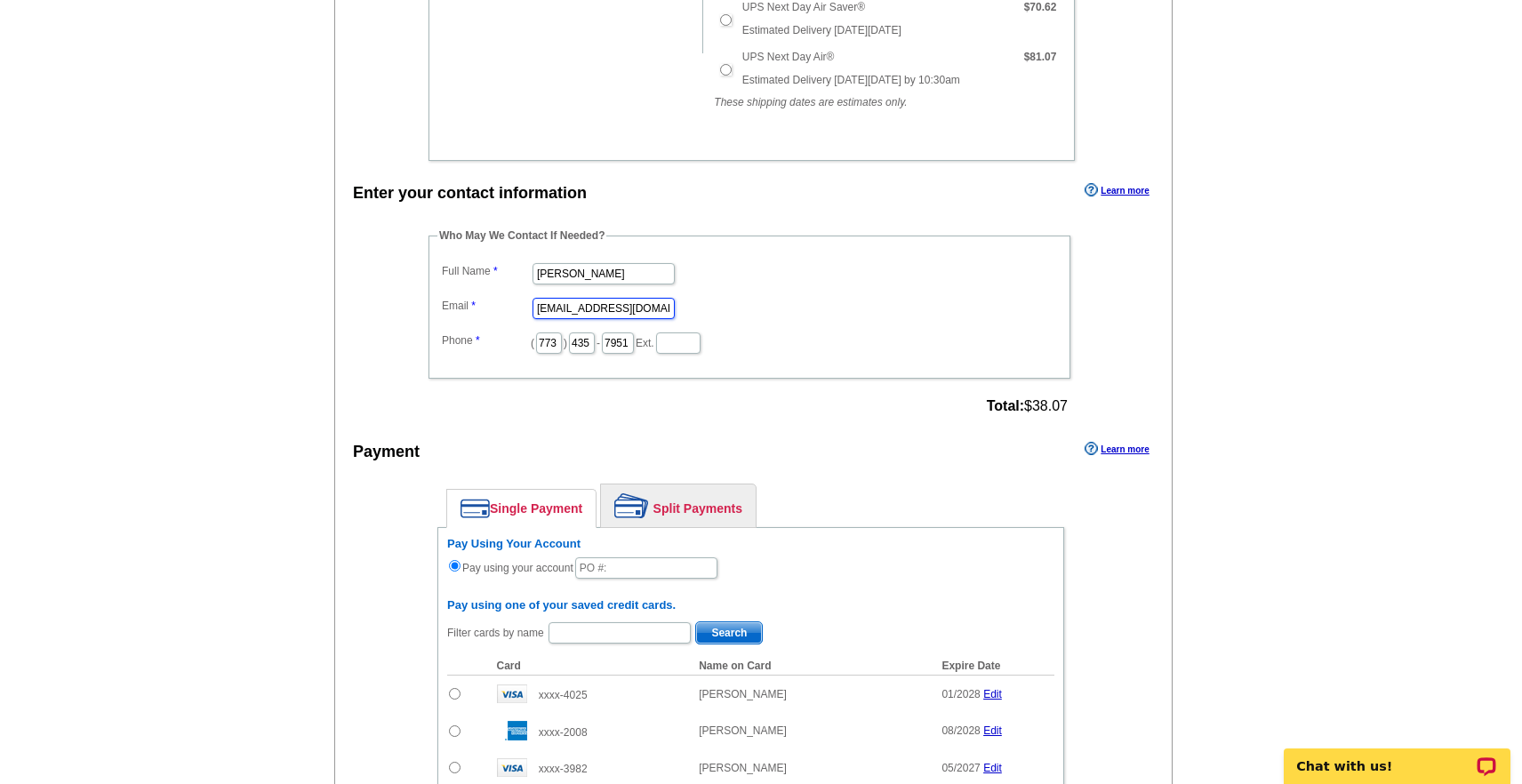
drag, startPoint x: 585, startPoint y: 310, endPoint x: 465, endPoint y: 312, distance: 120.0
click at [465, 312] on dl "Full Name Lizzie Peterson Email marketing@grarate.com Phone ( 773 ) 435 - 7951 …" at bounding box center [749, 307] width 625 height 97
type input "[PERSON_NAME][EMAIL_ADDRESS][PERSON_NAME][DOMAIN_NAME]"
click at [542, 341] on input "773" at bounding box center [549, 343] width 26 height 21
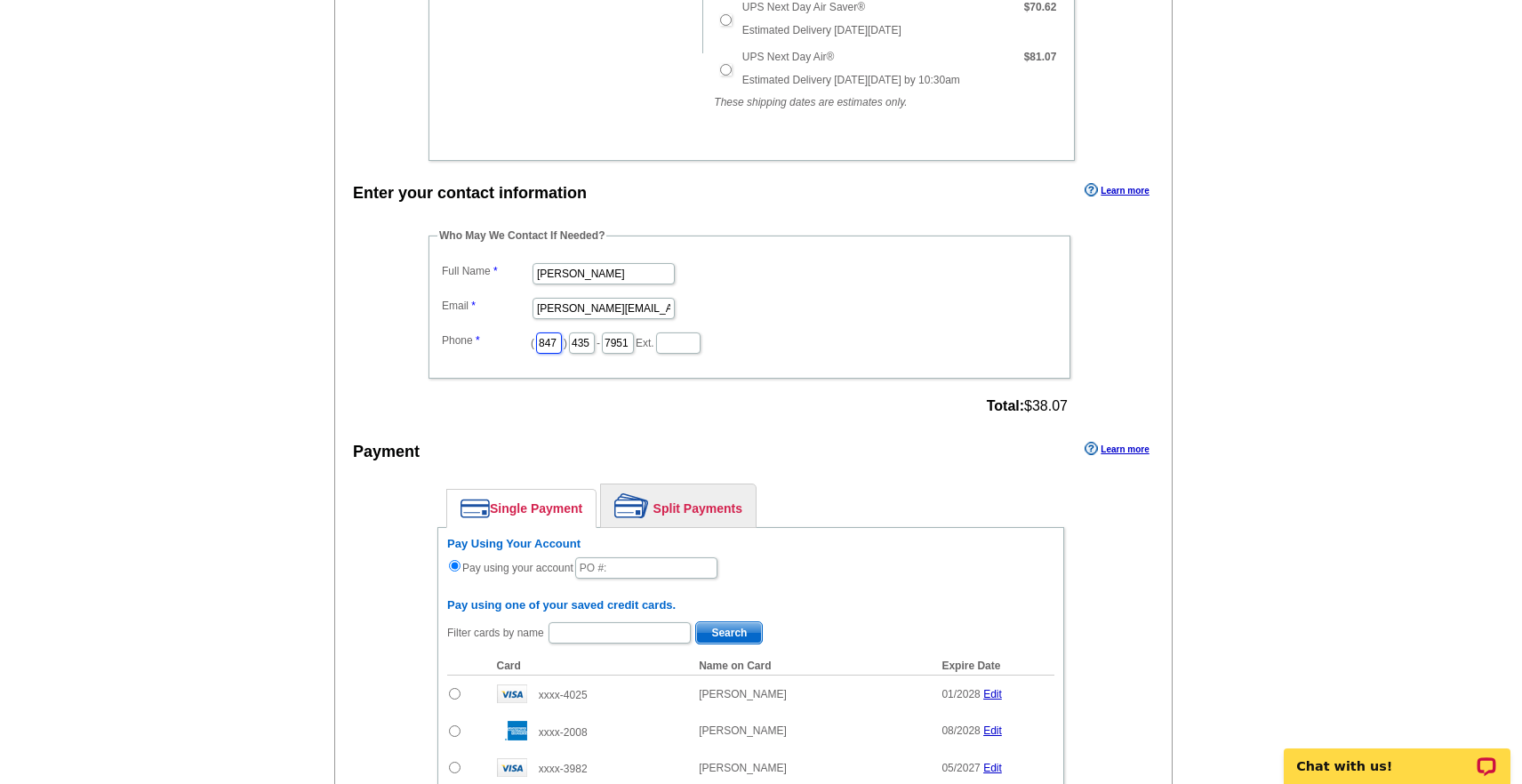
scroll to position [0, 3]
type input "847"
click at [573, 338] on input "435" at bounding box center [582, 343] width 26 height 21
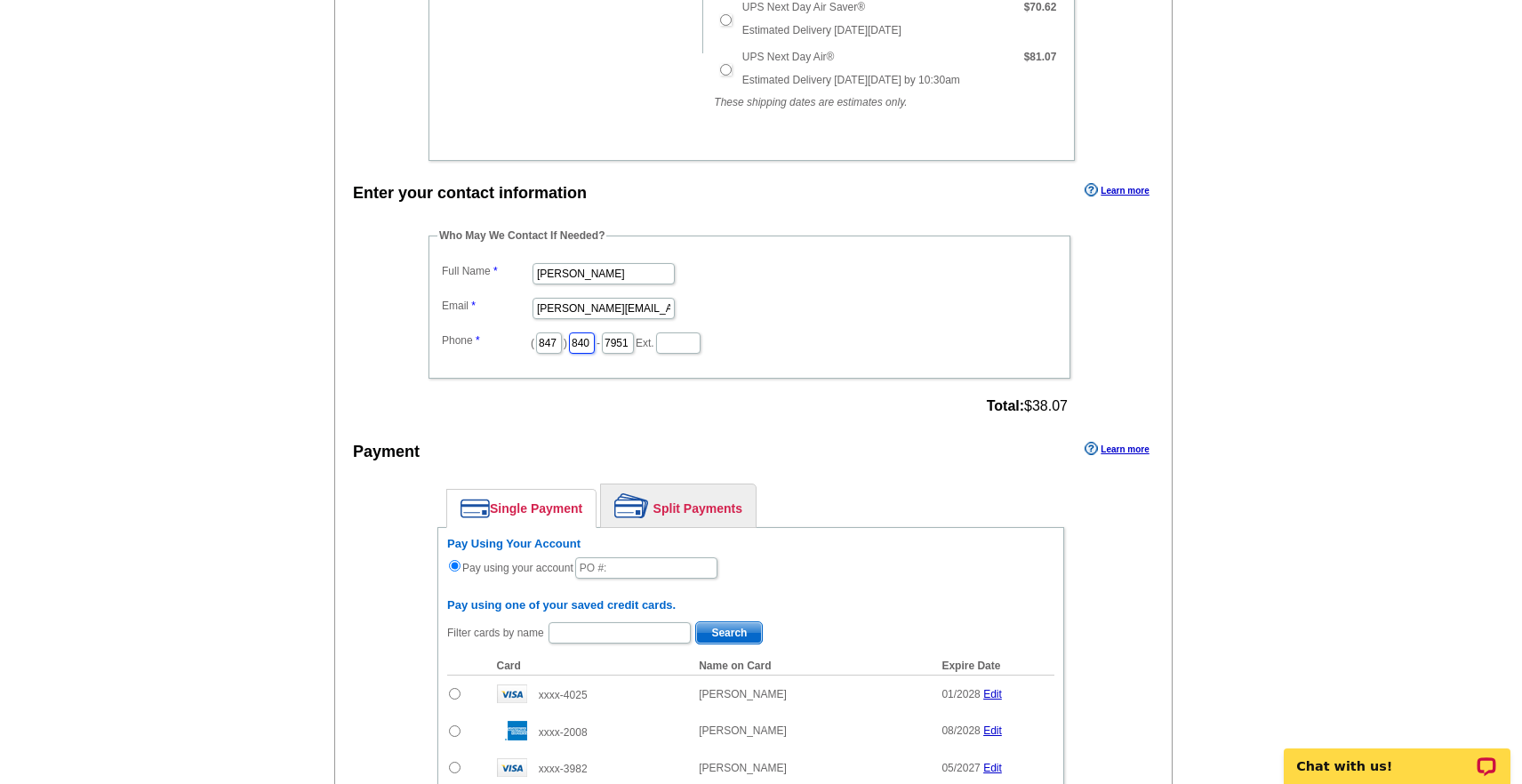
scroll to position [0, 3]
type input "840"
click at [612, 348] on input "7951" at bounding box center [618, 343] width 32 height 21
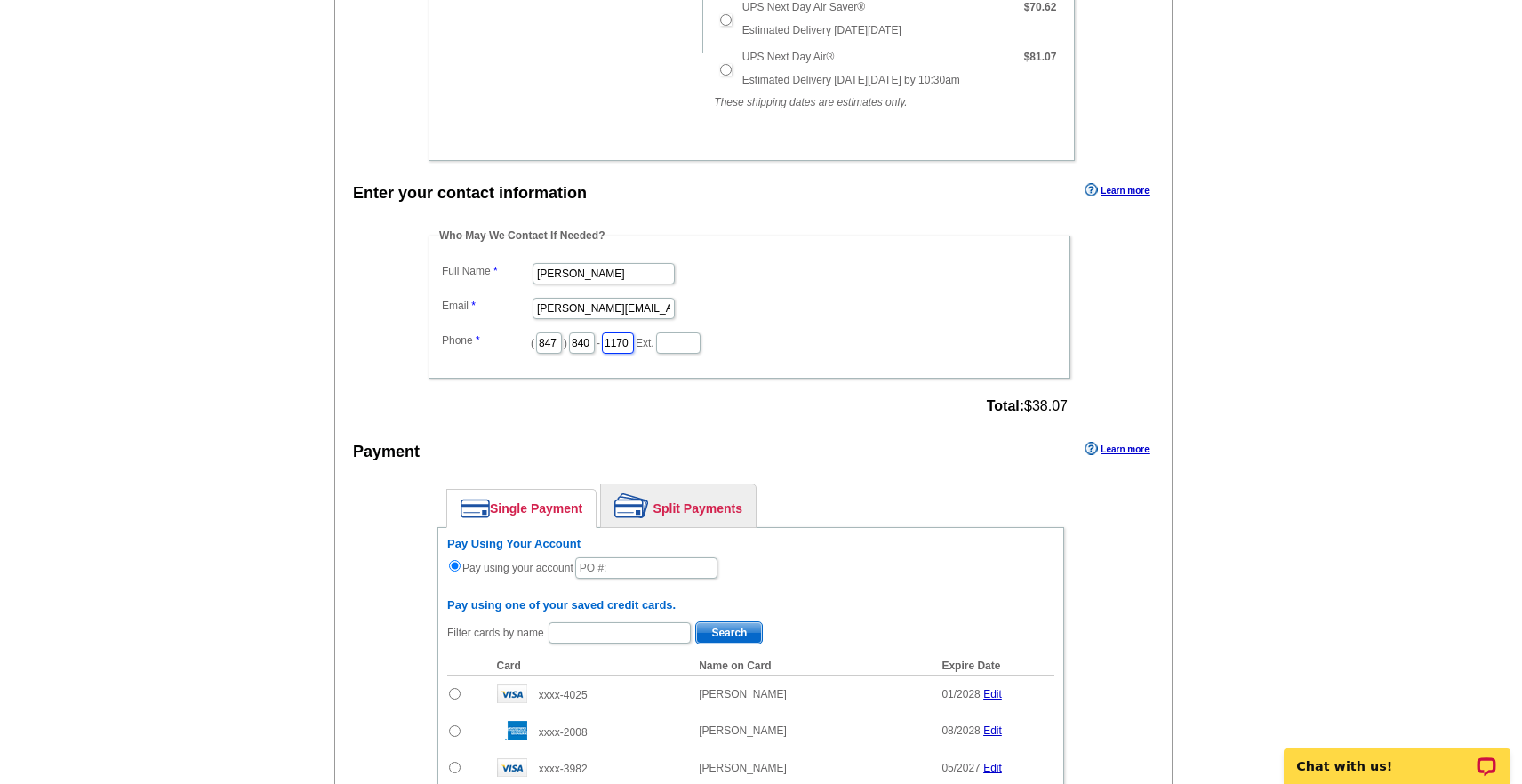
scroll to position [0, 2]
type input "1170"
click at [947, 408] on div "Who May We Contact If Needed? Full Name Lizzie Peterson Email Lizzie.Peterson@g…" at bounding box center [751, 323] width 716 height 192
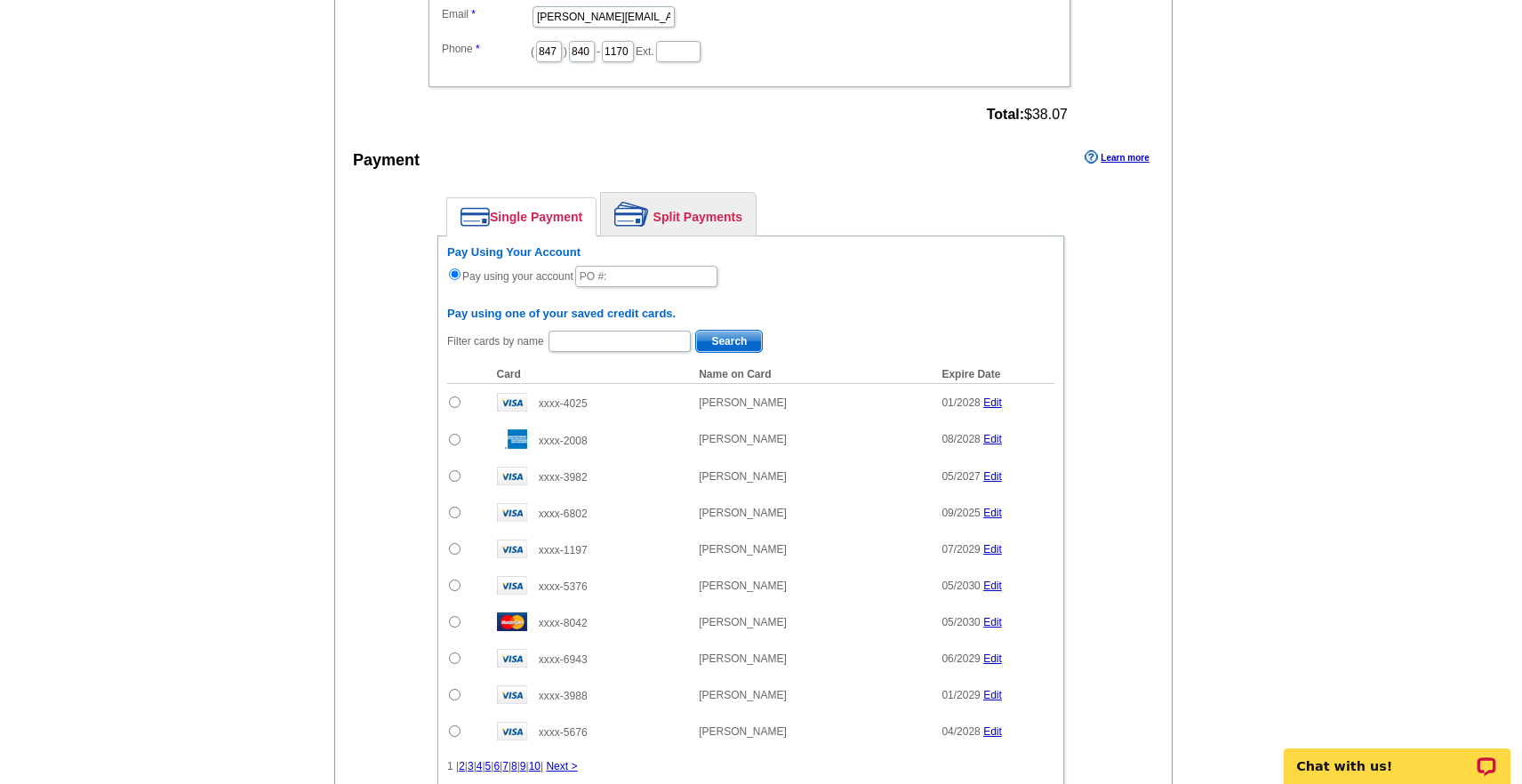
scroll to position [969, 0]
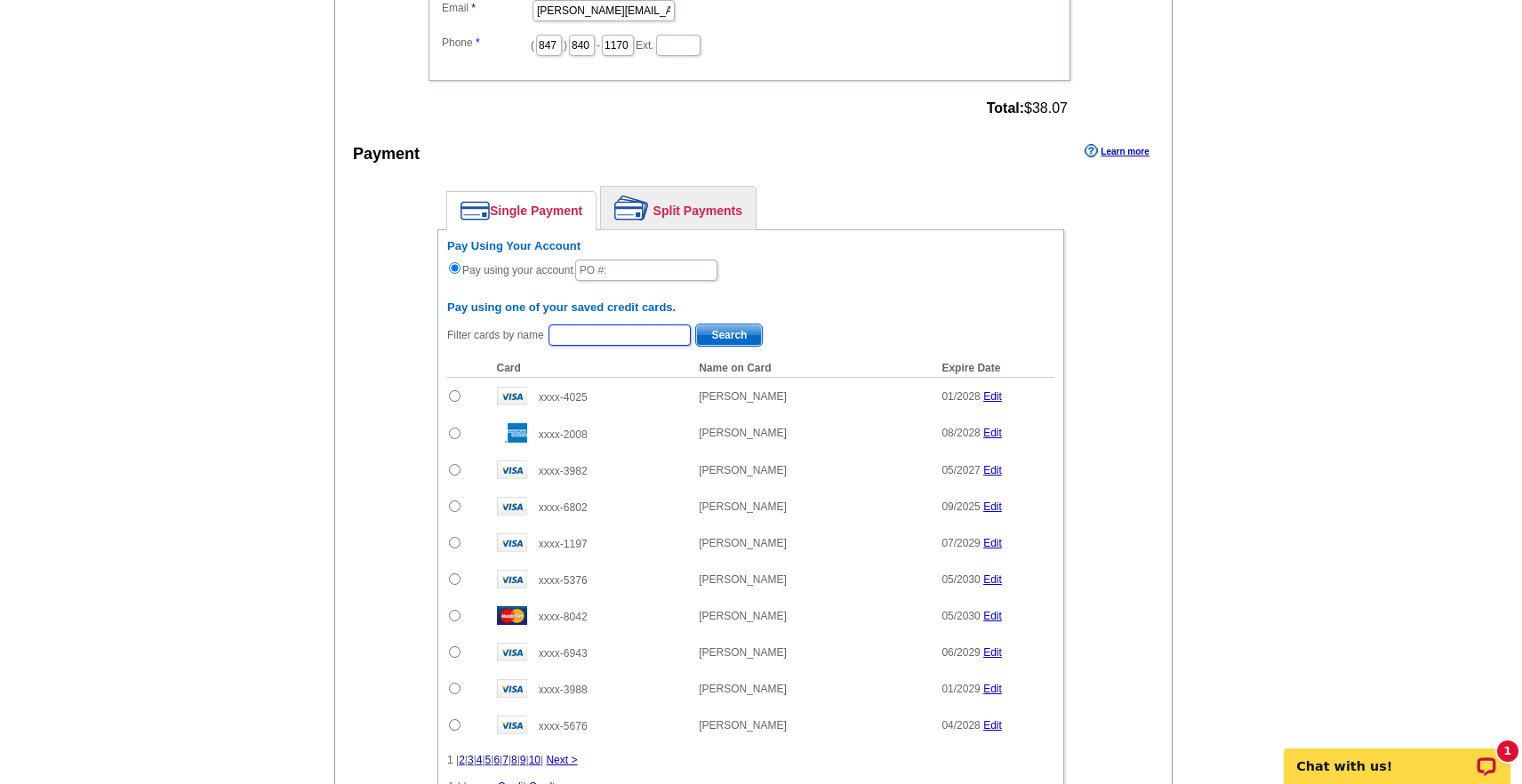
click at [595, 333] on input "text" at bounding box center [619, 335] width 142 height 21
click at [631, 278] on input "text" at bounding box center [646, 270] width 142 height 21
type input "091725-LP250"
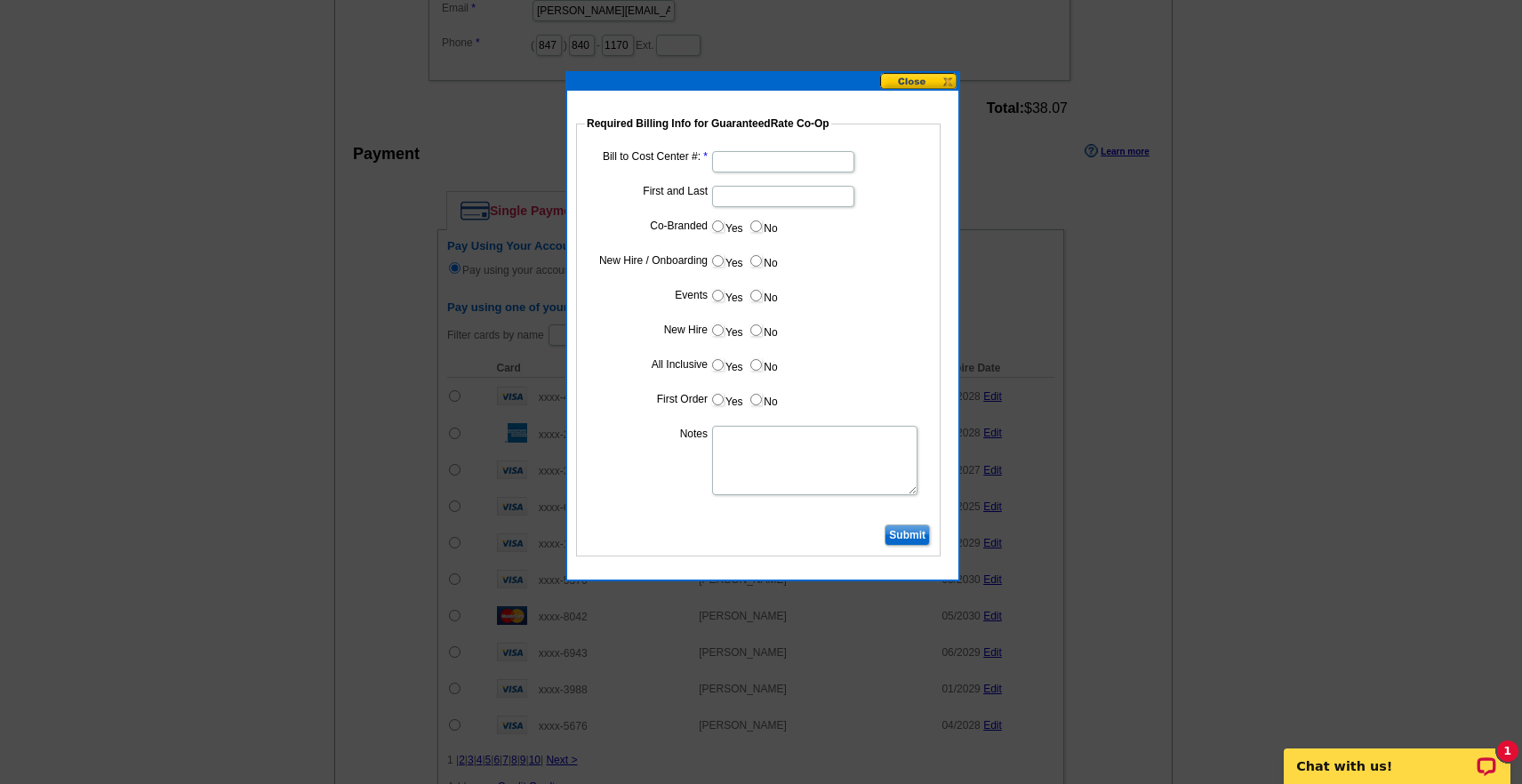
click at [744, 149] on dd at bounding box center [758, 160] width 347 height 28
click at [750, 162] on input "Bill to Cost Center #:" at bounding box center [782, 161] width 142 height 21
type input "16340"
click at [910, 535] on input "Submit" at bounding box center [907, 535] width 45 height 21
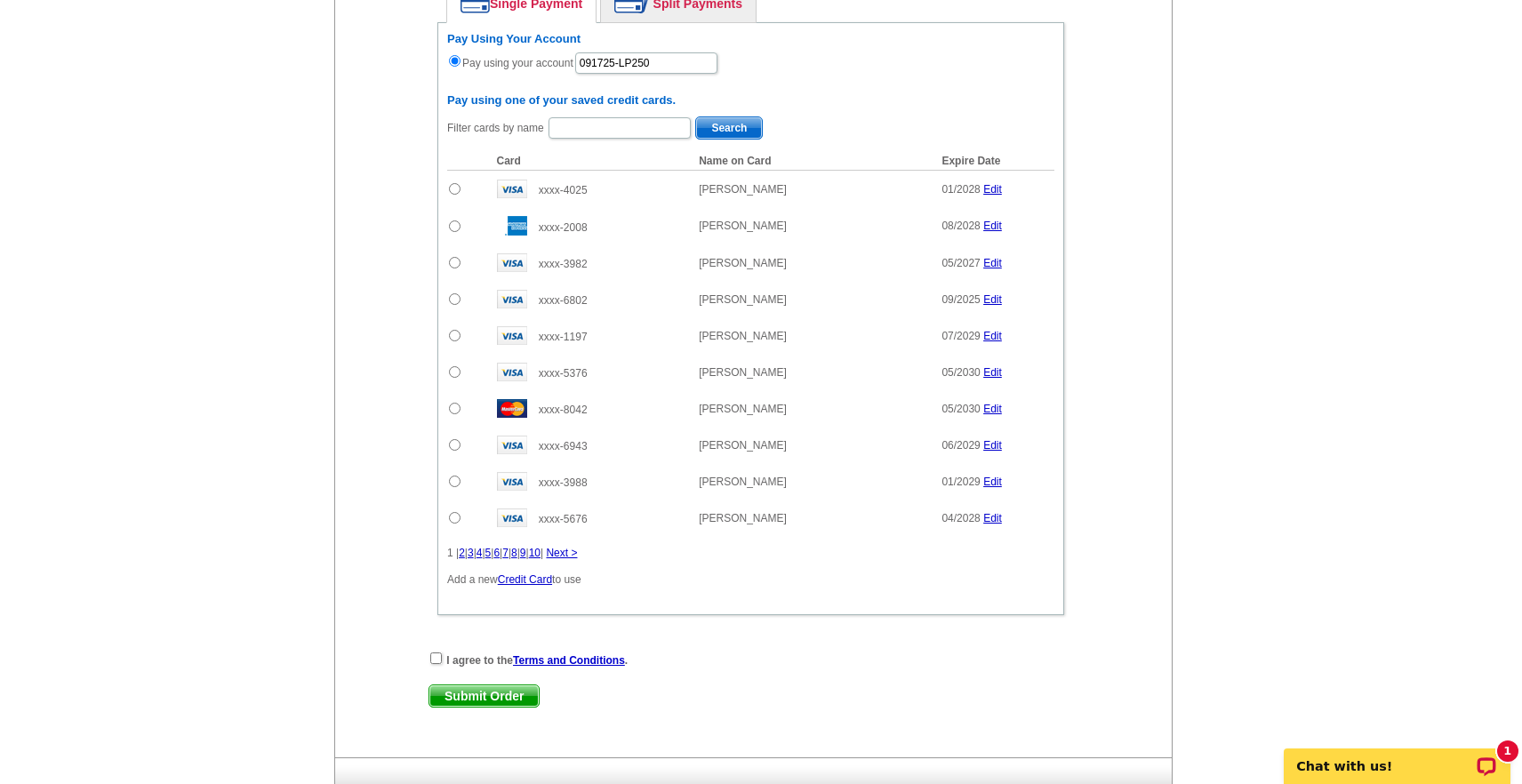
scroll to position [1288, 0]
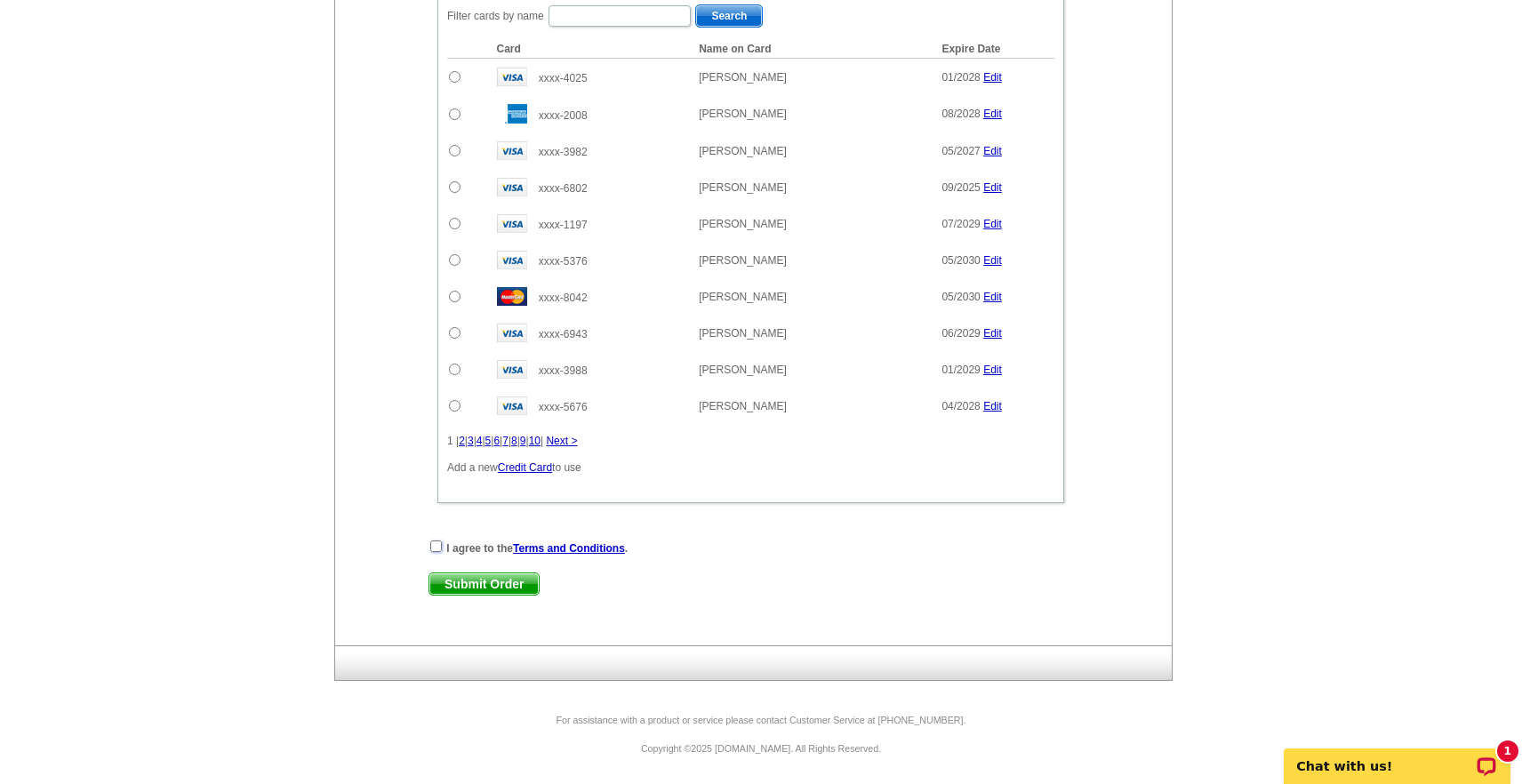
click at [434, 544] on input "checkbox" at bounding box center [435, 546] width 12 height 12
checkbox input "true"
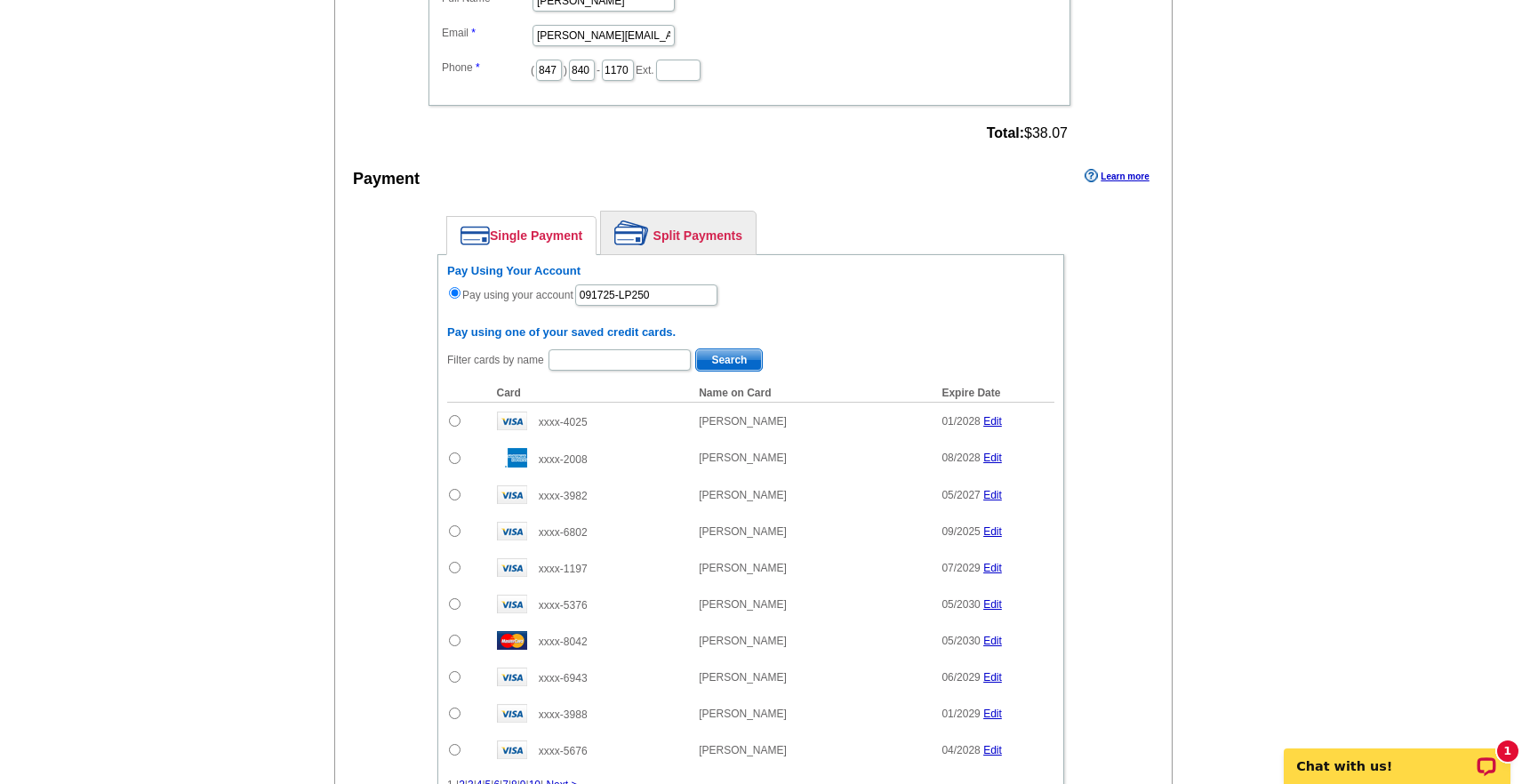
scroll to position [1129, 0]
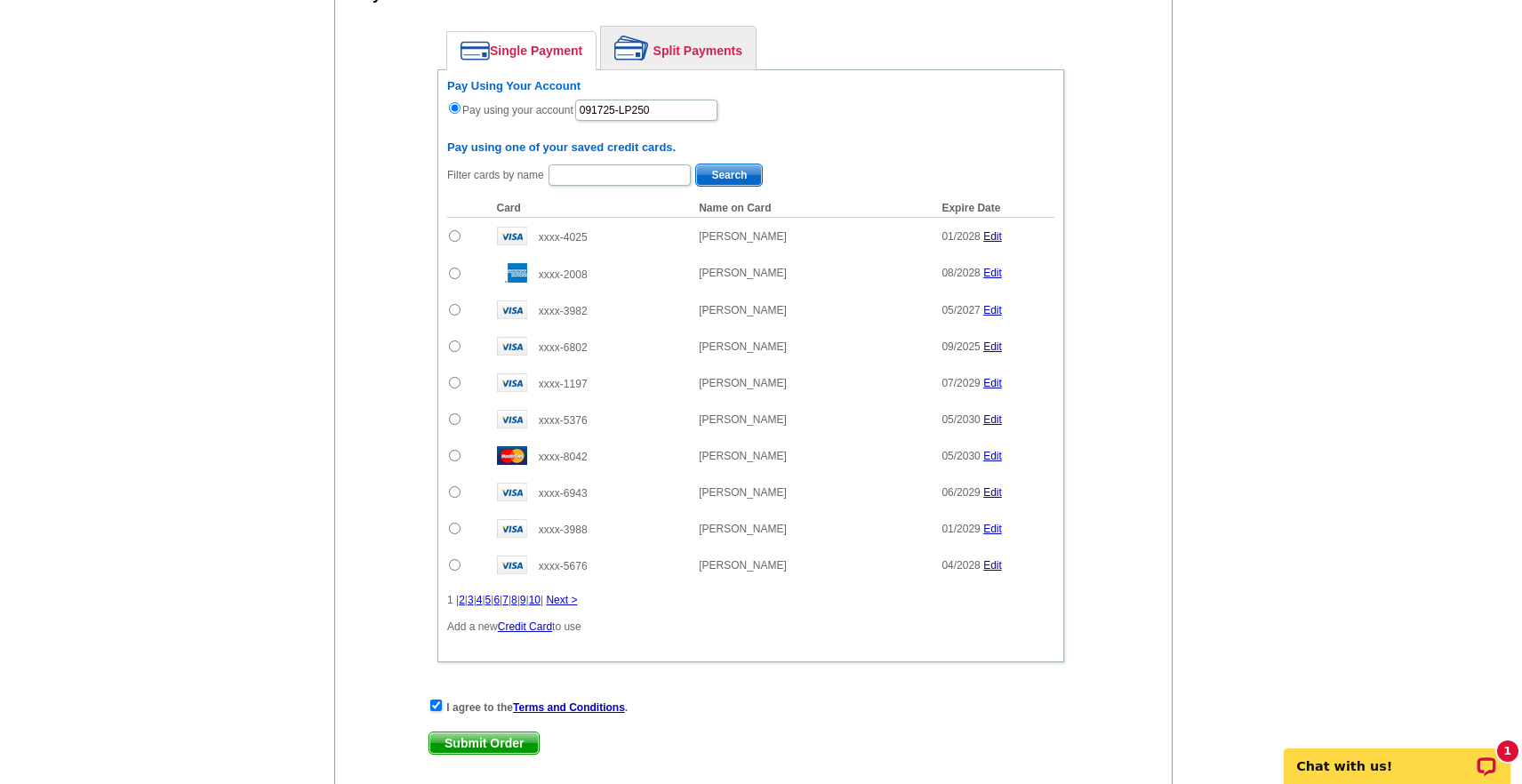
click at [488, 739] on span "Submit Order" at bounding box center [484, 743] width 110 height 21
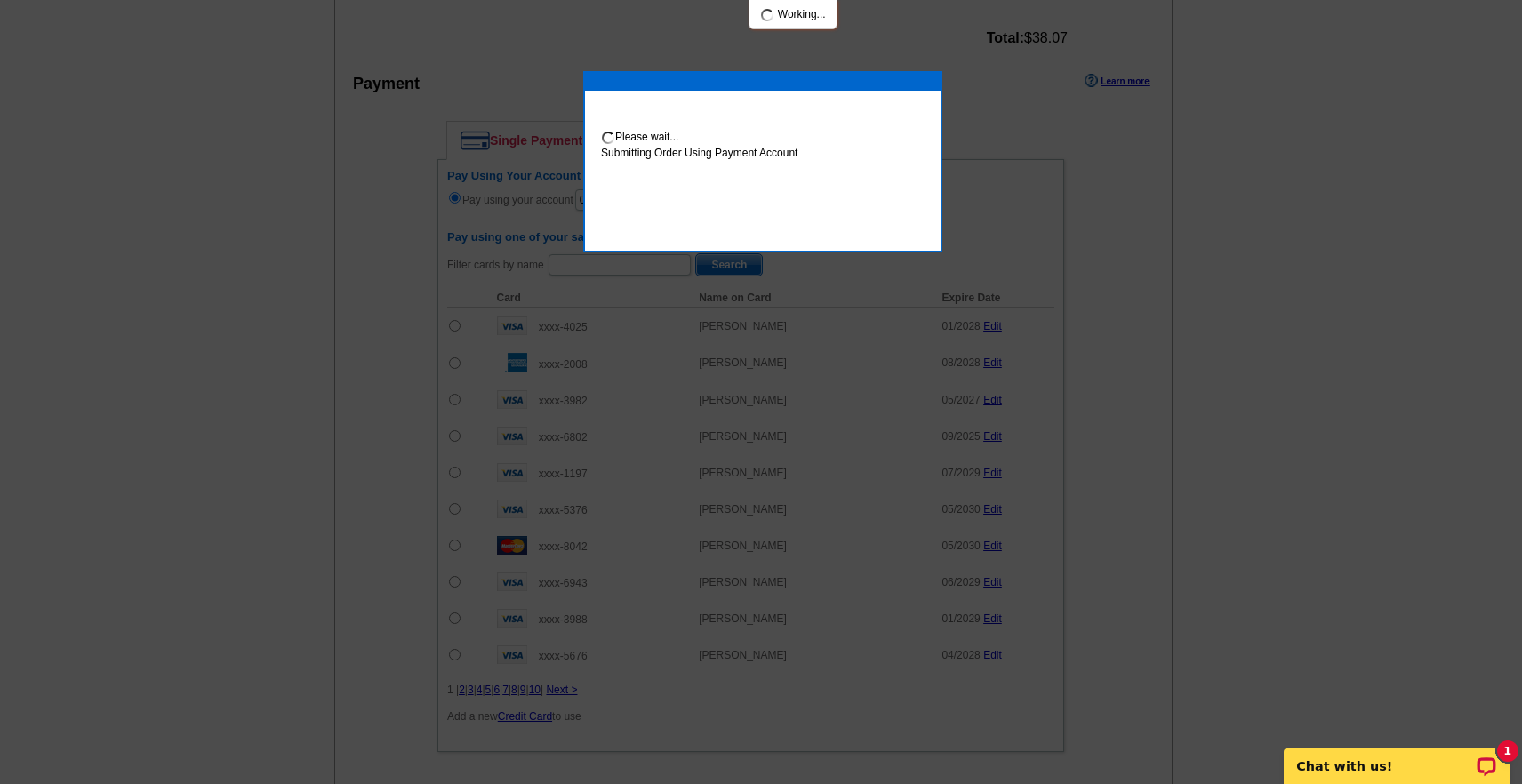
scroll to position [1219, 0]
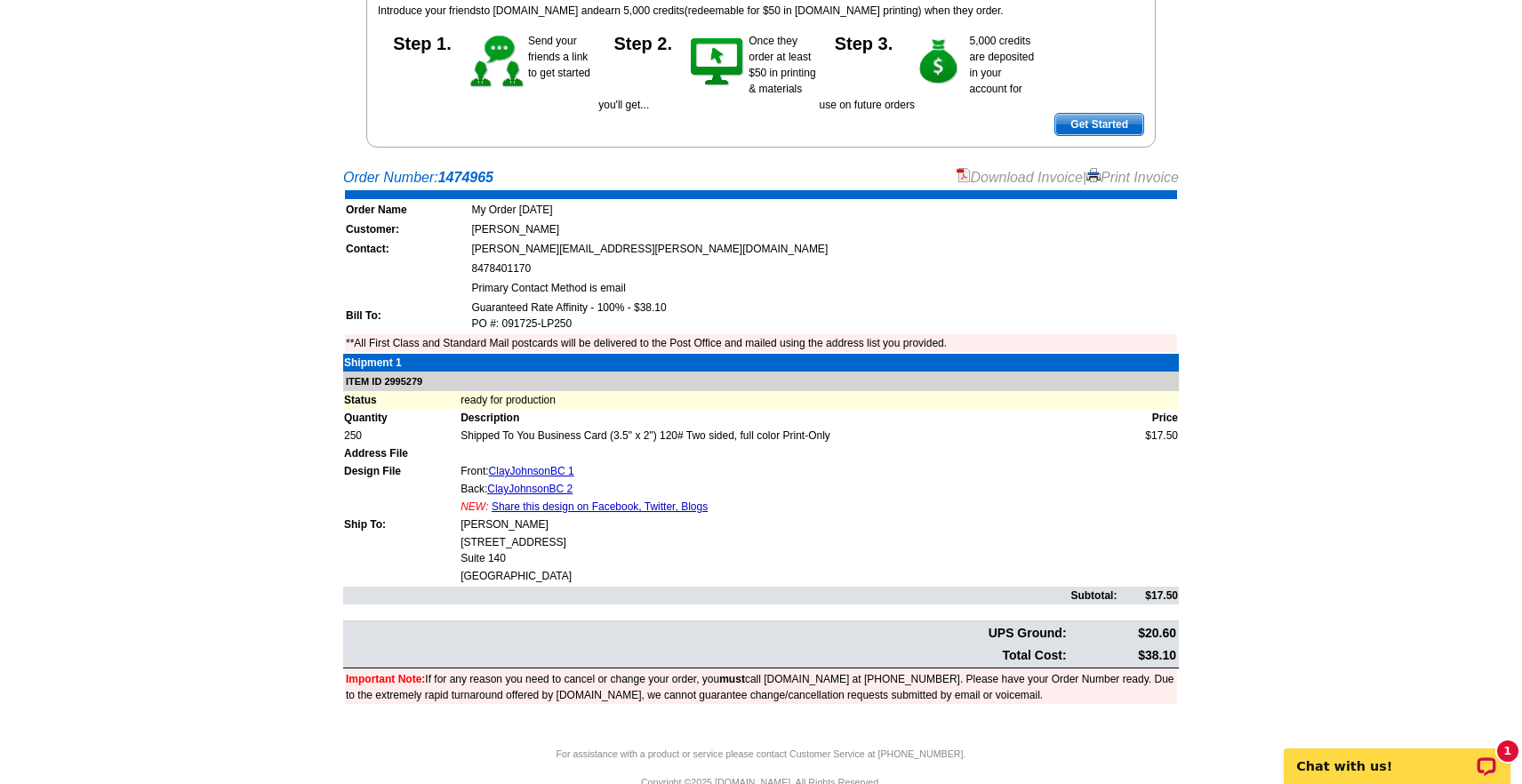
scroll to position [250, 0]
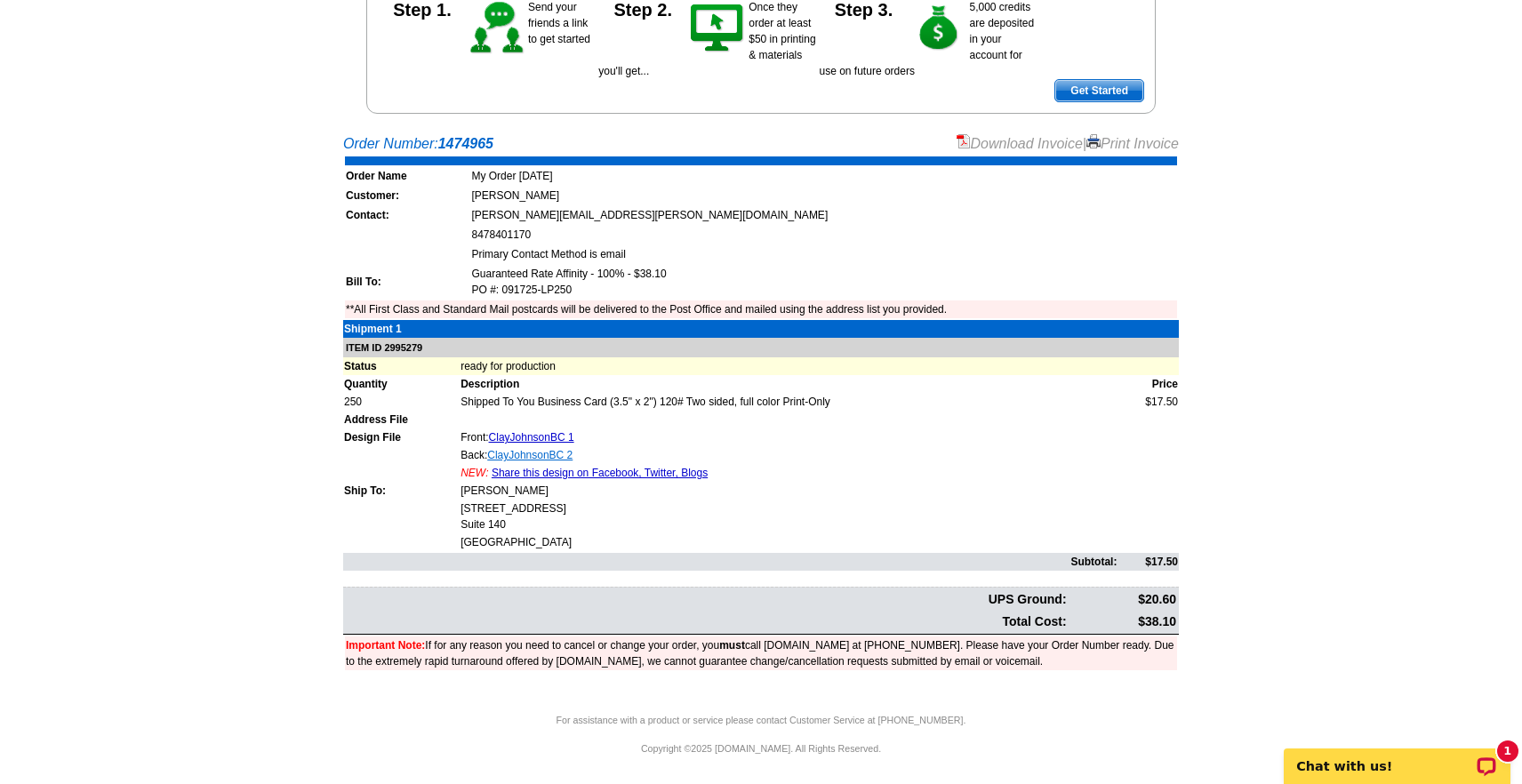
click at [548, 452] on link "ClayJohnsonBC 2" at bounding box center [530, 455] width 86 height 12
